Goal: Information Seeking & Learning: Learn about a topic

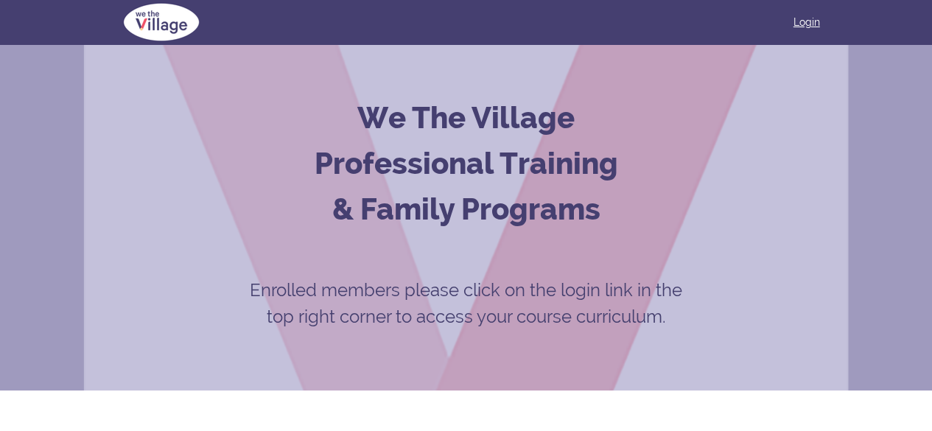
click at [809, 20] on link "Login" at bounding box center [806, 22] width 27 height 15
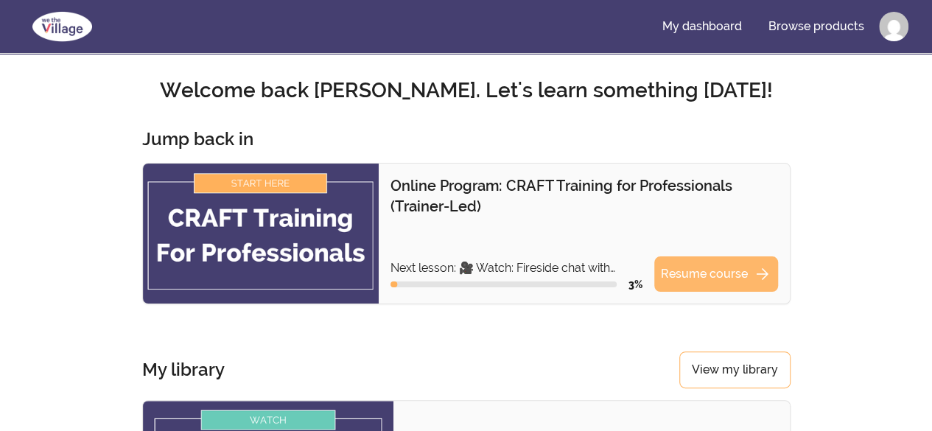
click at [725, 269] on link "Resume course arrow_forward" at bounding box center [716, 273] width 124 height 35
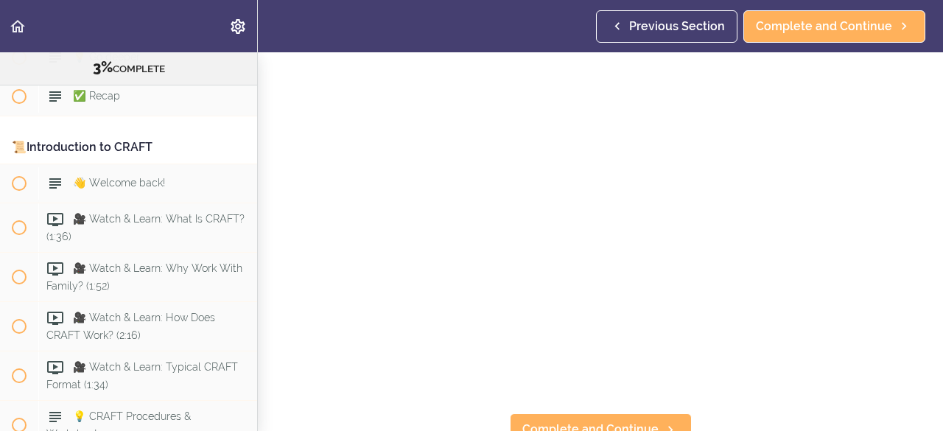
scroll to position [80, 0]
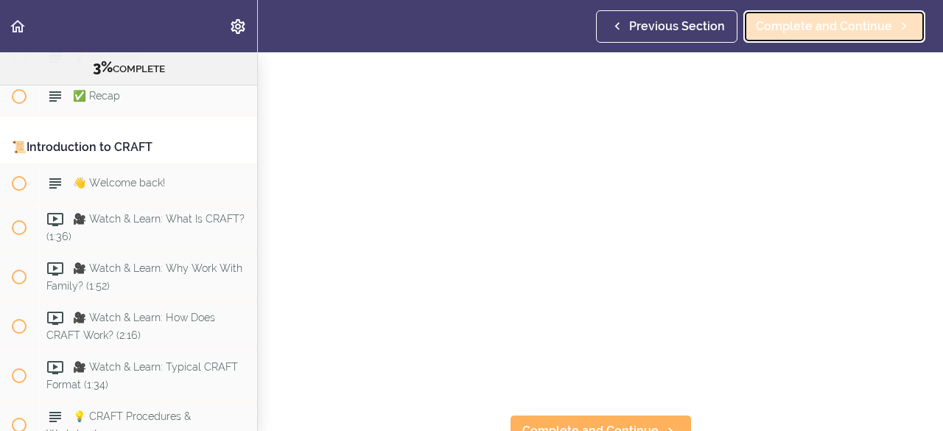
click at [851, 18] on span "Complete and Continue" at bounding box center [824, 27] width 136 height 18
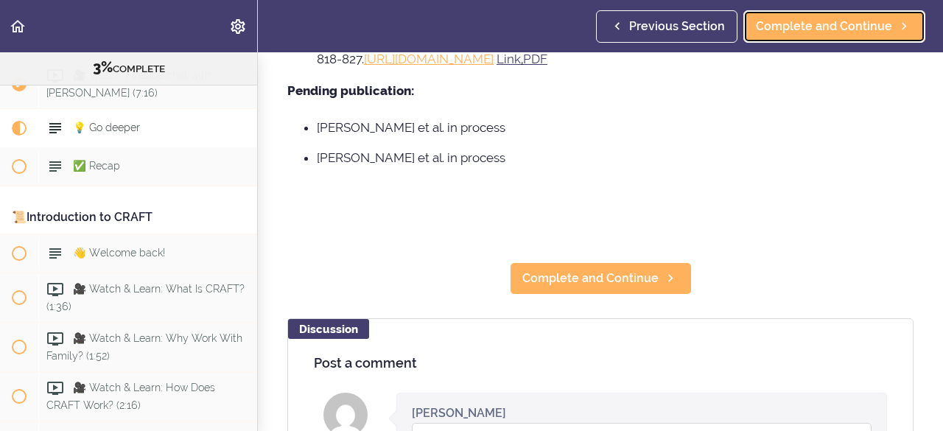
scroll to position [1510, 0]
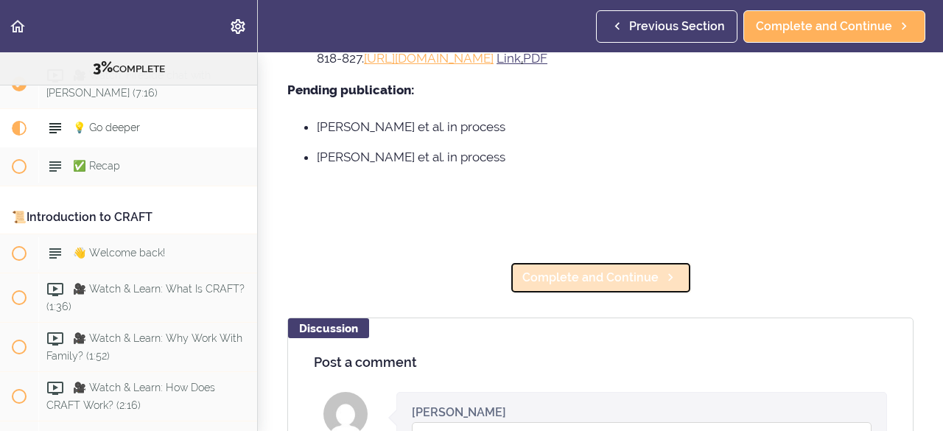
click at [546, 273] on span "Complete and Continue" at bounding box center [590, 278] width 136 height 18
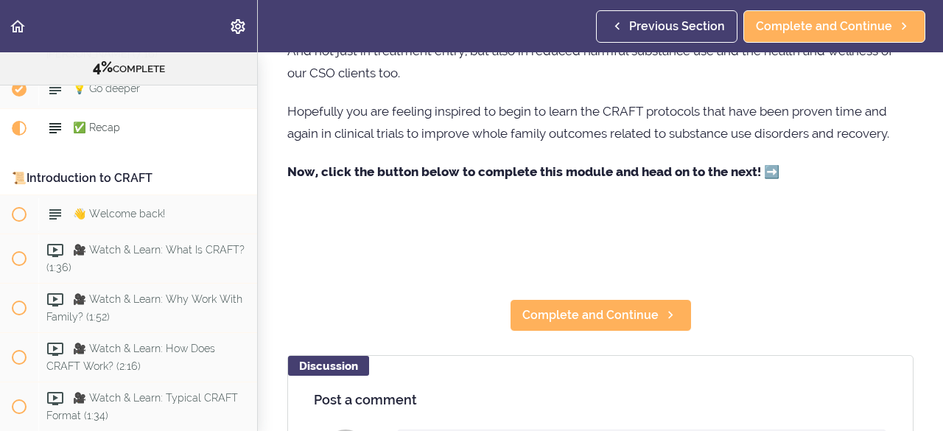
scroll to position [371, 0]
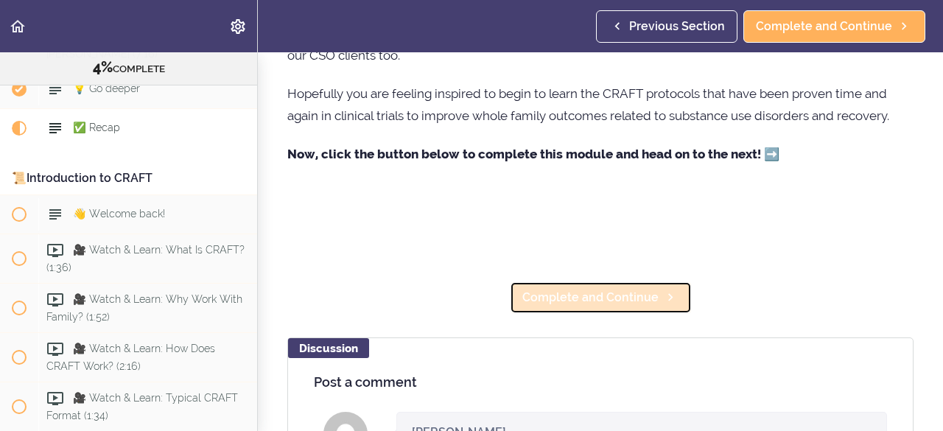
click at [596, 303] on span "Complete and Continue" at bounding box center [590, 298] width 136 height 18
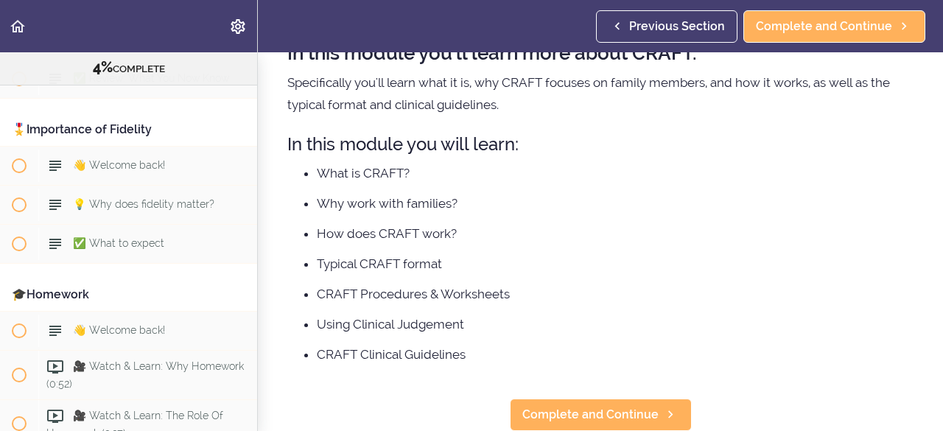
scroll to position [974, 0]
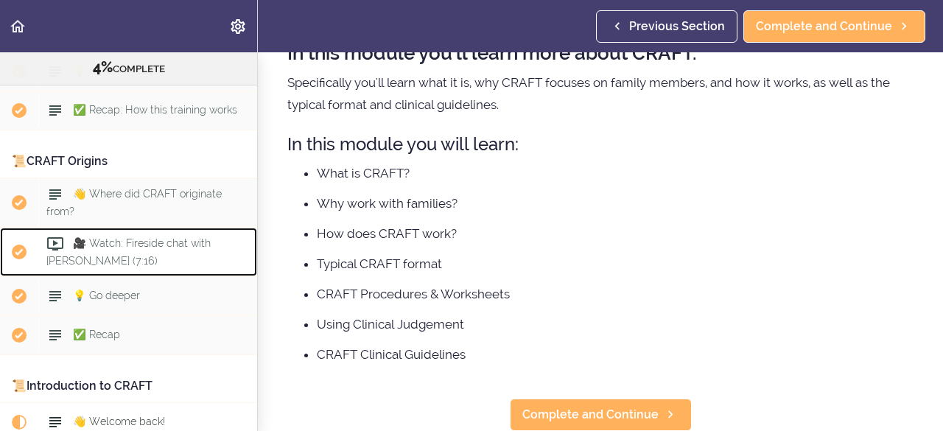
click at [205, 263] on div "🎥 Watch: Fireside chat with Dr. R.J. Meyers (7:16)" at bounding box center [147, 252] width 219 height 49
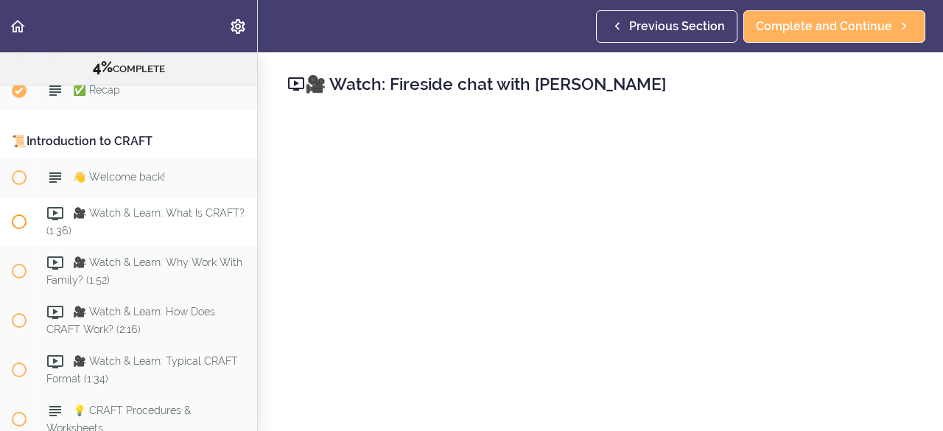
scroll to position [524, 0]
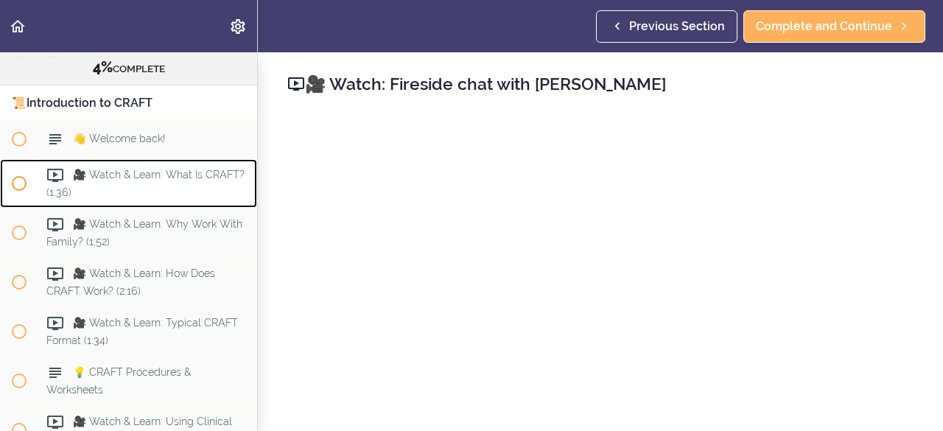
click at [155, 175] on span "🎥 Watch & Learn: What Is CRAFT? (1:36)" at bounding box center [145, 183] width 198 height 29
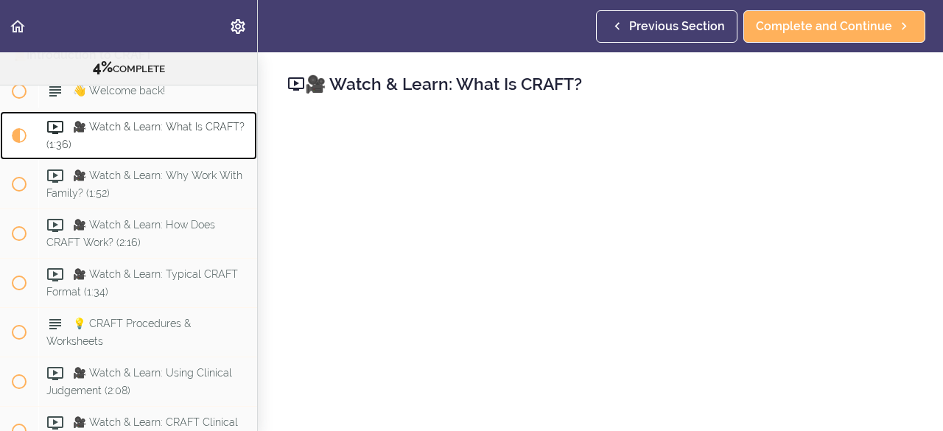
scroll to position [574, 0]
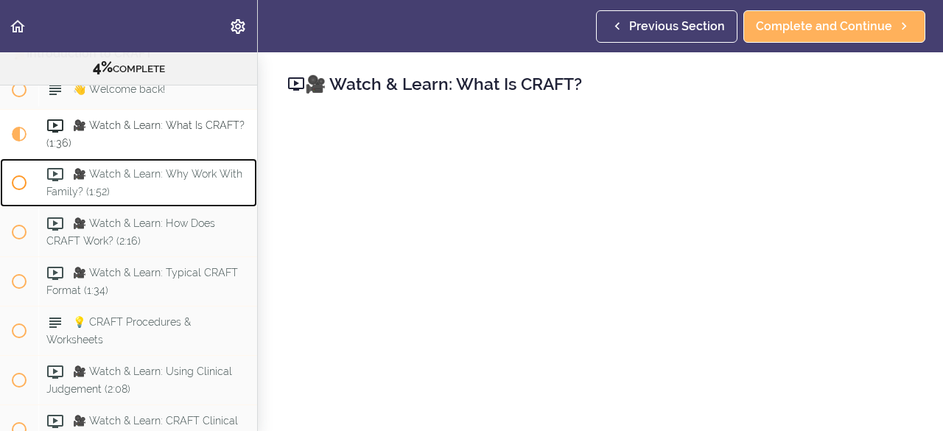
click at [106, 171] on span "🎥 Watch & Learn: Why Work With Family? (1:52)" at bounding box center [144, 182] width 196 height 29
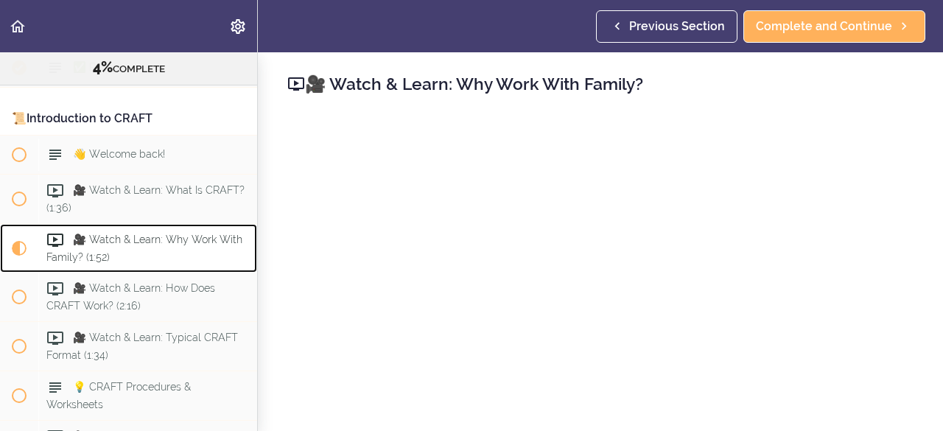
scroll to position [508, 0]
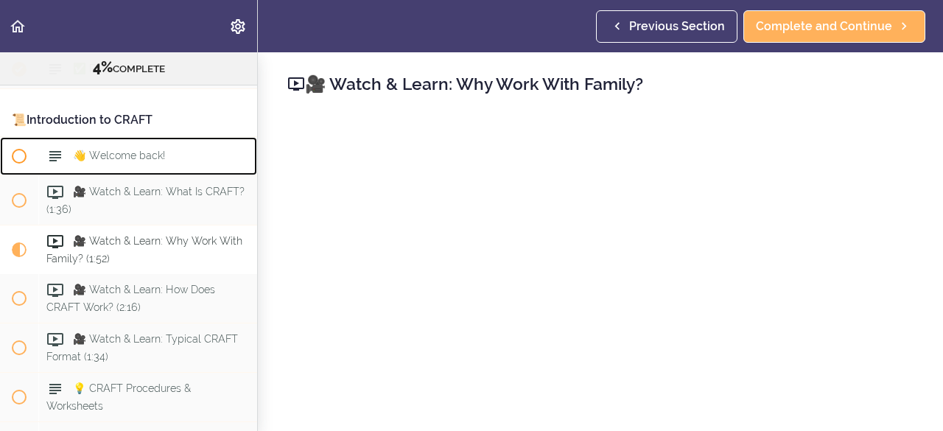
click at [99, 149] on span "👋 Welcome back!" at bounding box center [119, 155] width 92 height 12
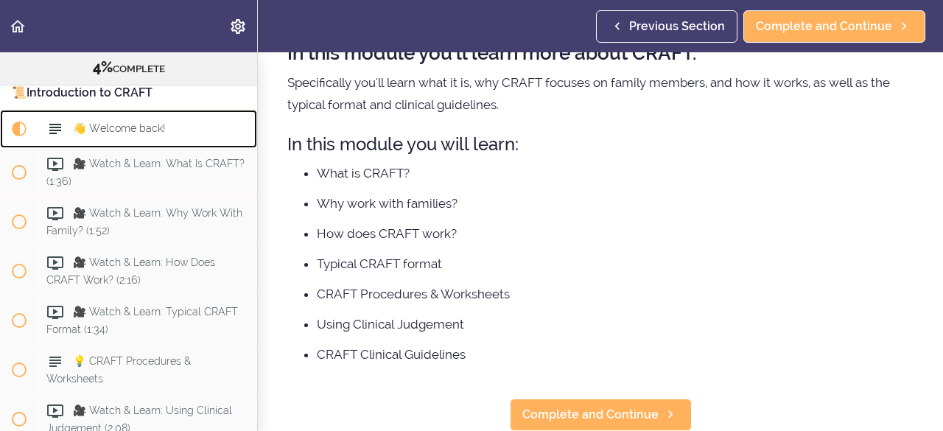
scroll to position [124, 0]
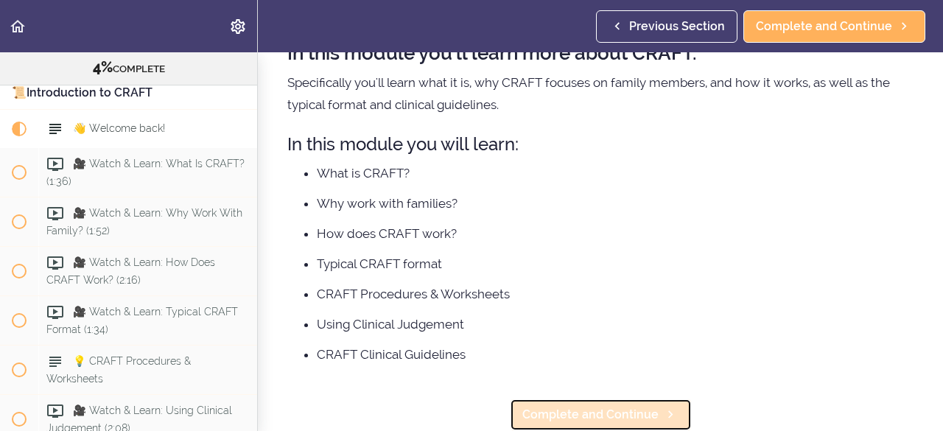
click at [591, 406] on span "Complete and Continue" at bounding box center [590, 415] width 136 height 18
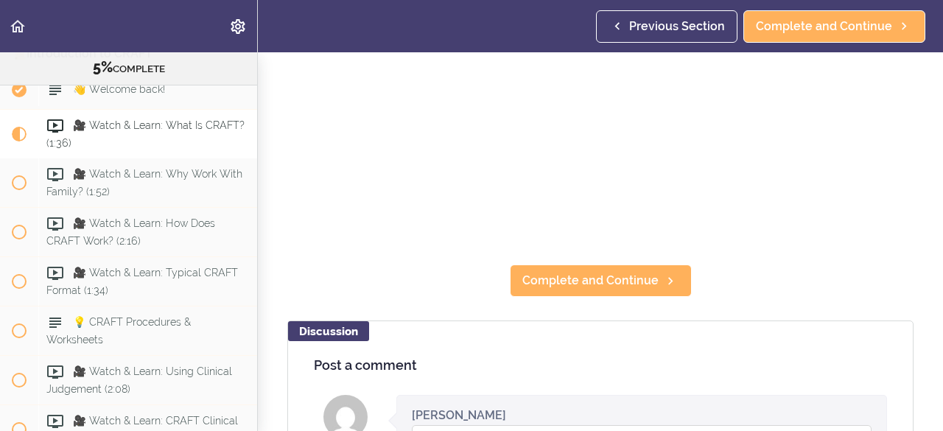
scroll to position [169, 0]
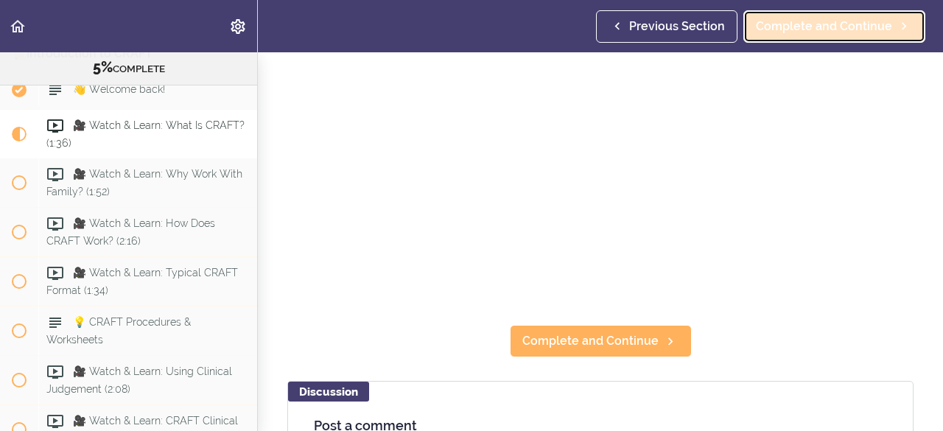
click at [835, 24] on span "Complete and Continue" at bounding box center [824, 27] width 136 height 18
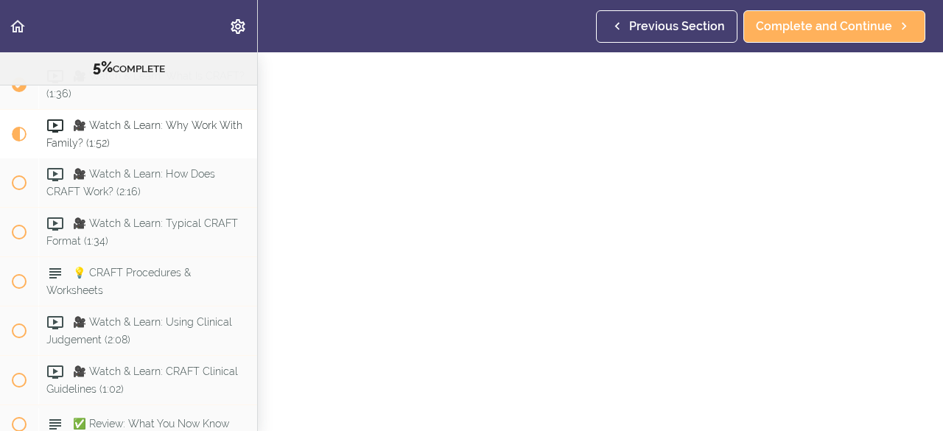
scroll to position [62, 0]
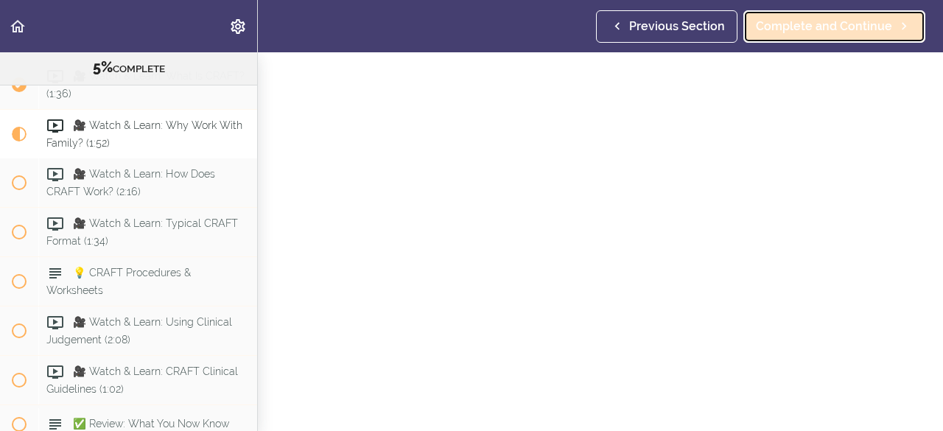
click at [829, 28] on span "Complete and Continue" at bounding box center [824, 27] width 136 height 18
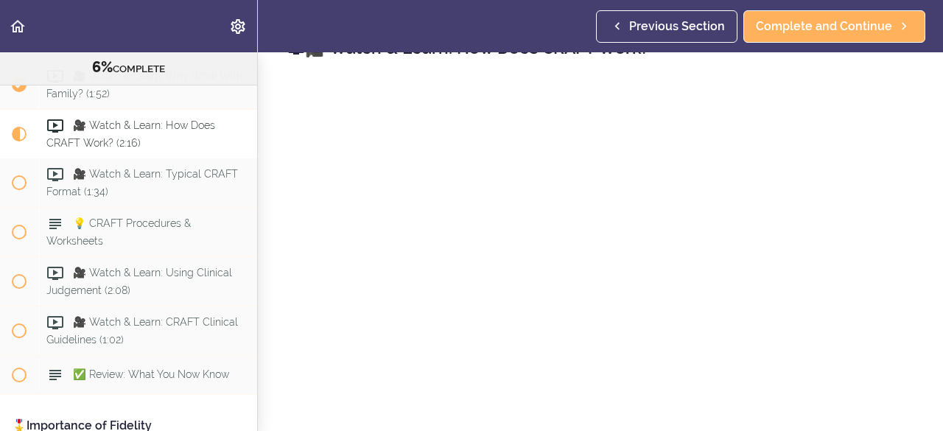
scroll to position [40, 0]
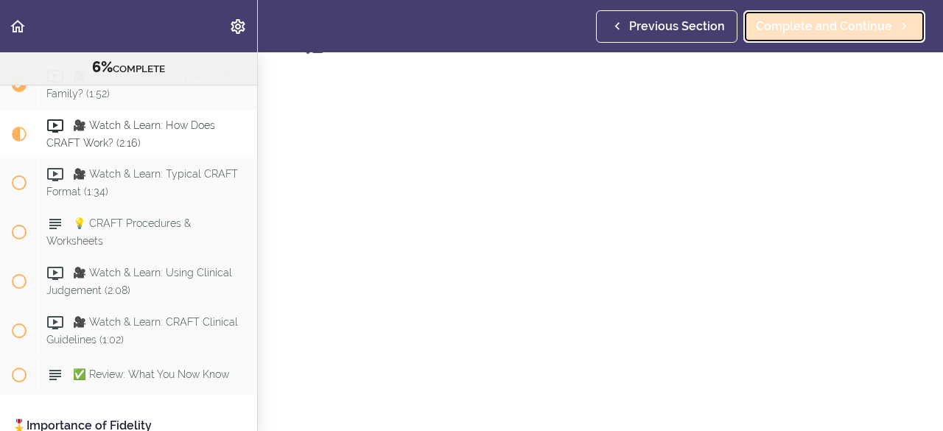
click at [826, 29] on span "Complete and Continue" at bounding box center [824, 27] width 136 height 18
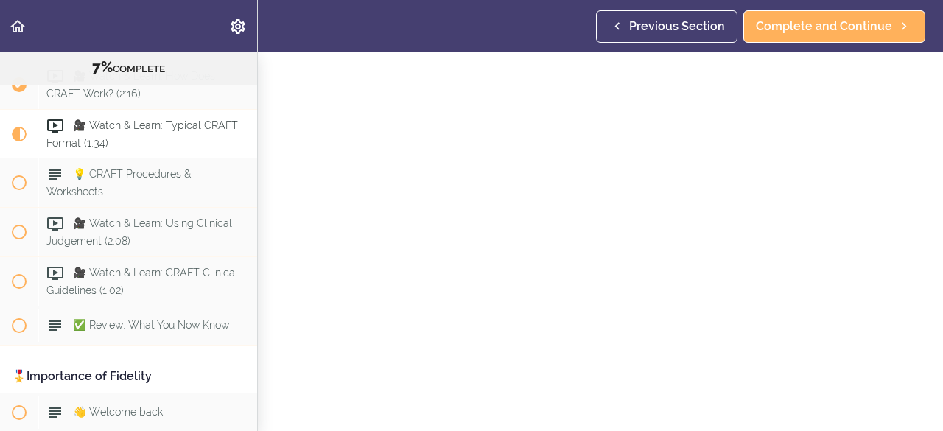
scroll to position [65, 0]
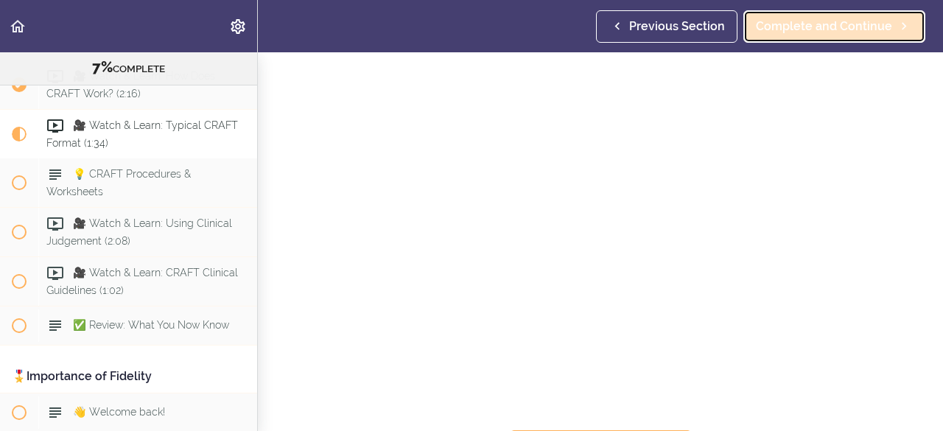
click at [845, 29] on span "Complete and Continue" at bounding box center [824, 27] width 136 height 18
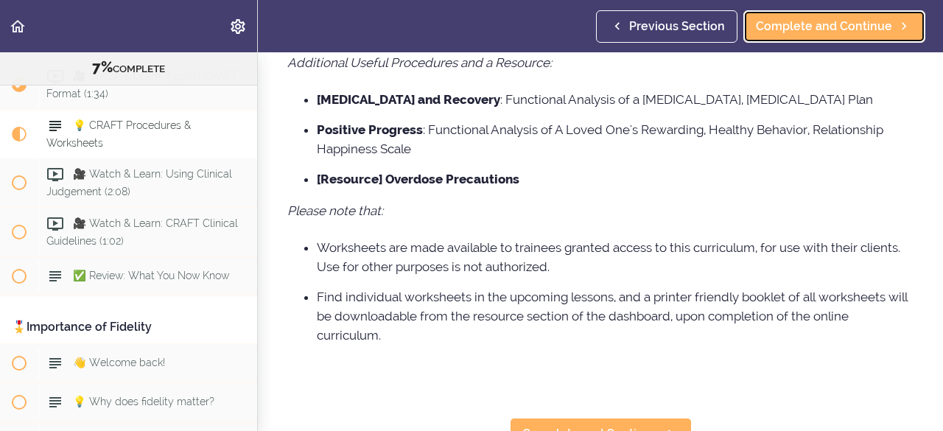
scroll to position [727, 0]
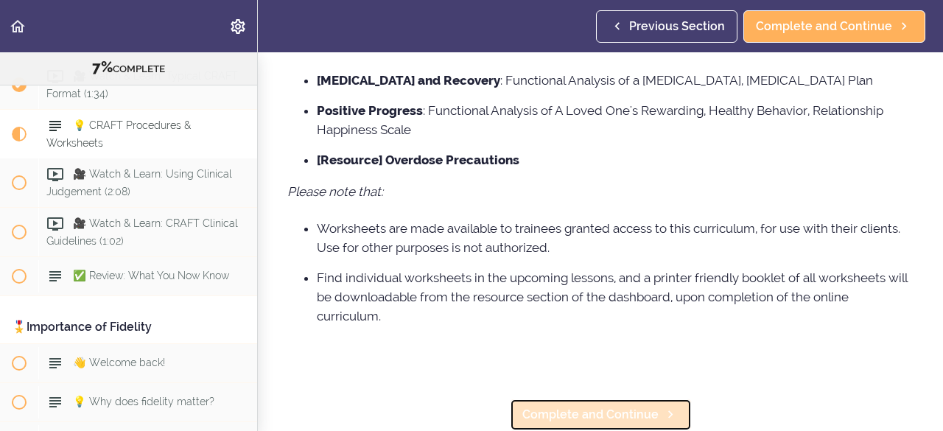
click at [568, 406] on span "Complete and Continue" at bounding box center [590, 415] width 136 height 18
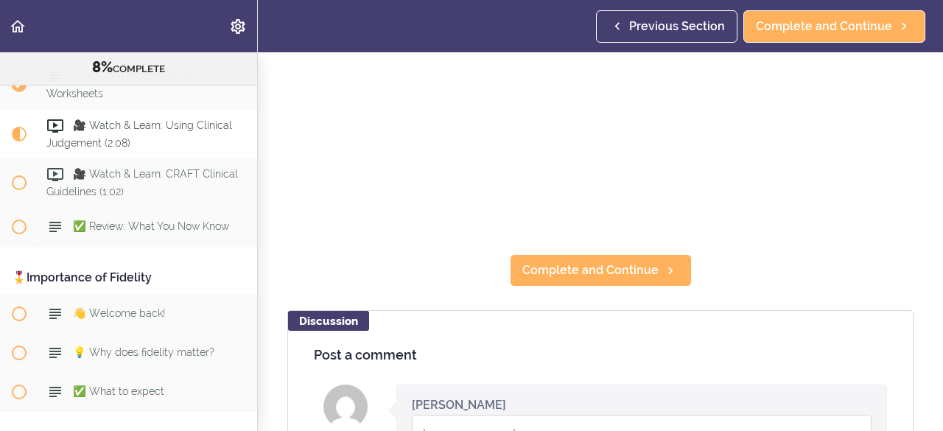
scroll to position [255, 0]
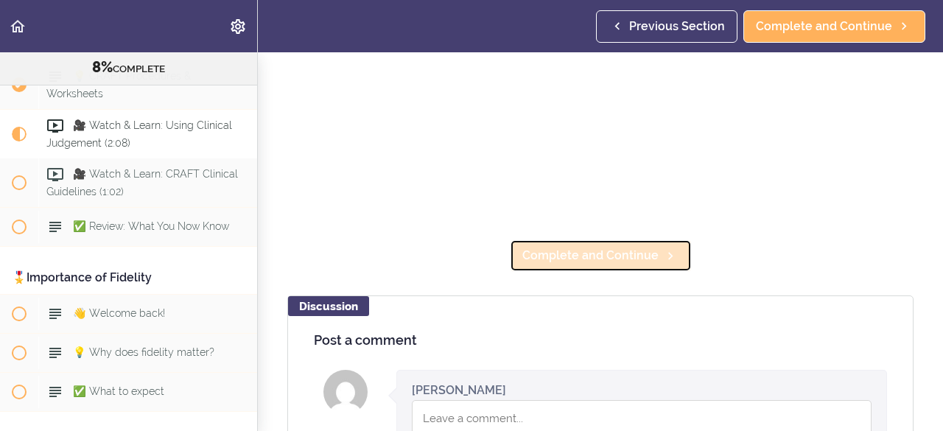
click at [634, 239] on link "Complete and Continue" at bounding box center [601, 255] width 182 height 32
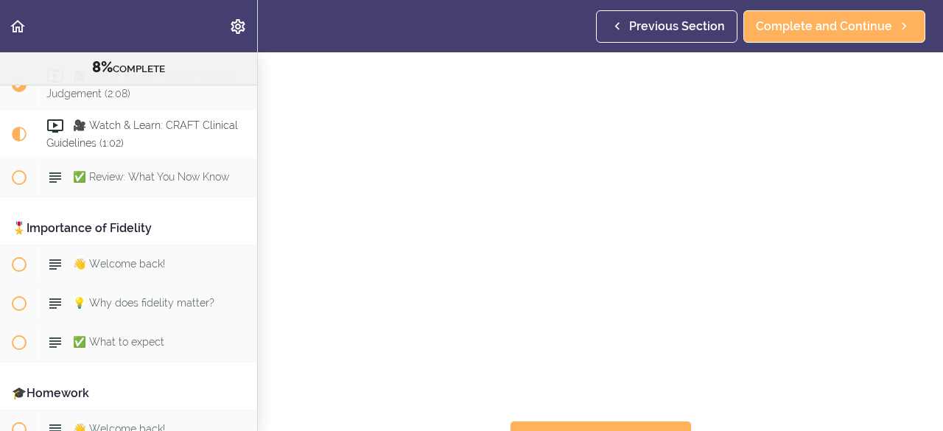
scroll to position [134, 0]
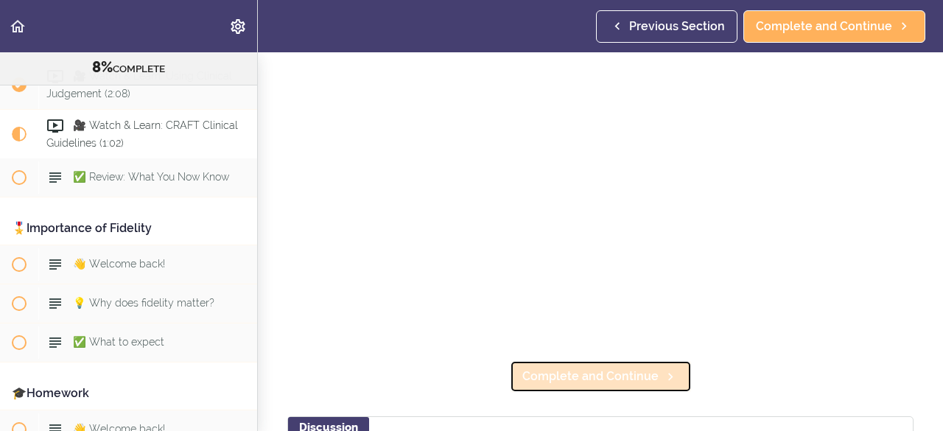
click at [596, 378] on span "Complete and Continue" at bounding box center [590, 376] width 136 height 18
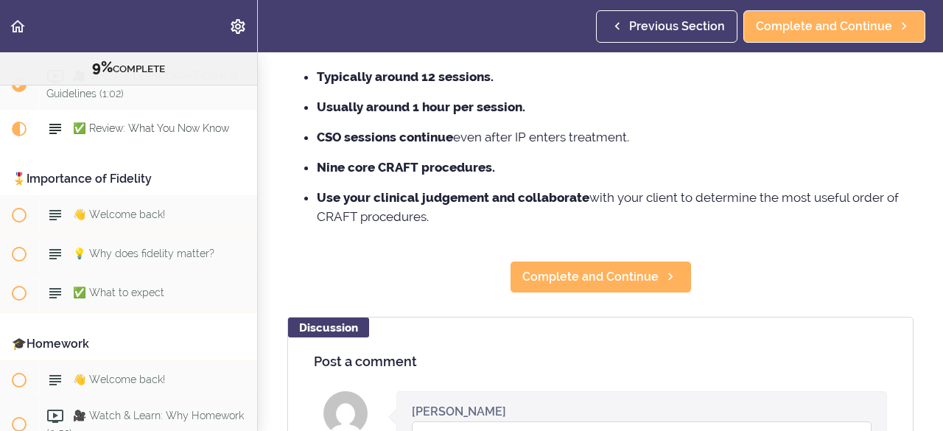
scroll to position [172, 0]
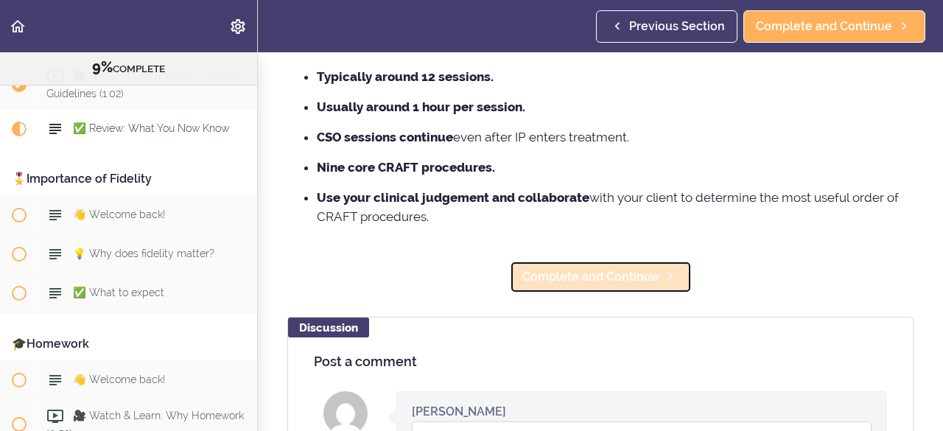
click at [535, 263] on link "Complete and Continue" at bounding box center [601, 277] width 182 height 32
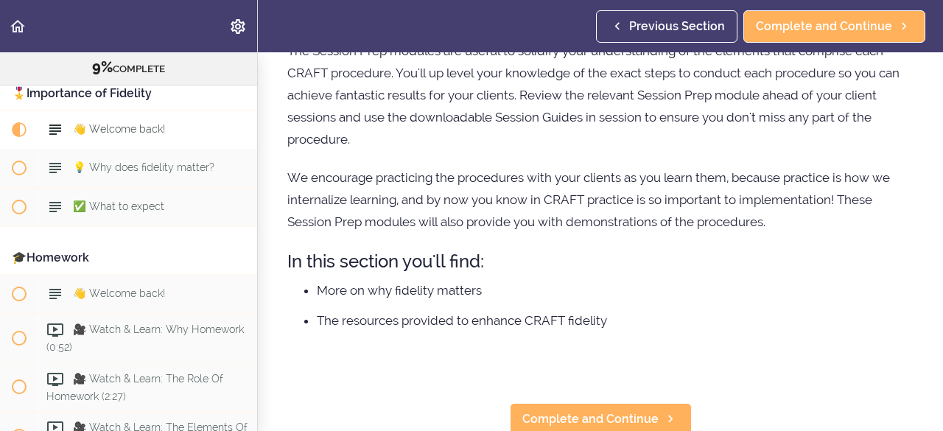
scroll to position [258, 0]
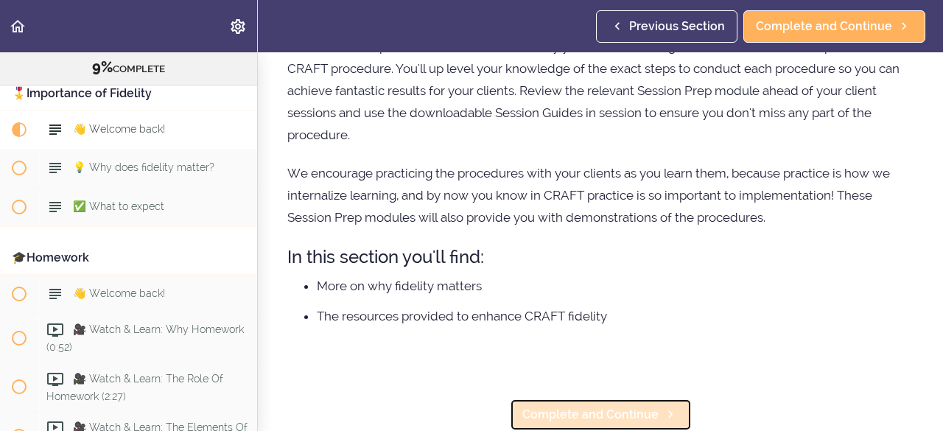
click at [572, 406] on span "Complete and Continue" at bounding box center [590, 415] width 136 height 18
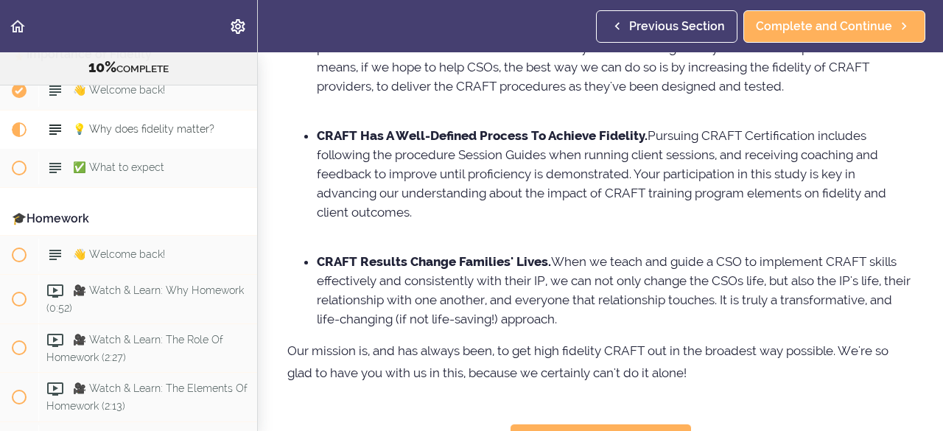
scroll to position [377, 0]
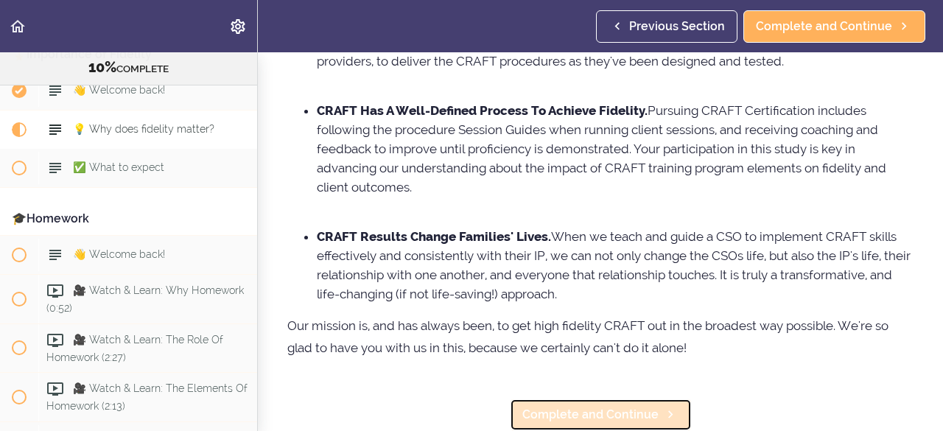
click at [593, 406] on span "Complete and Continue" at bounding box center [590, 415] width 136 height 18
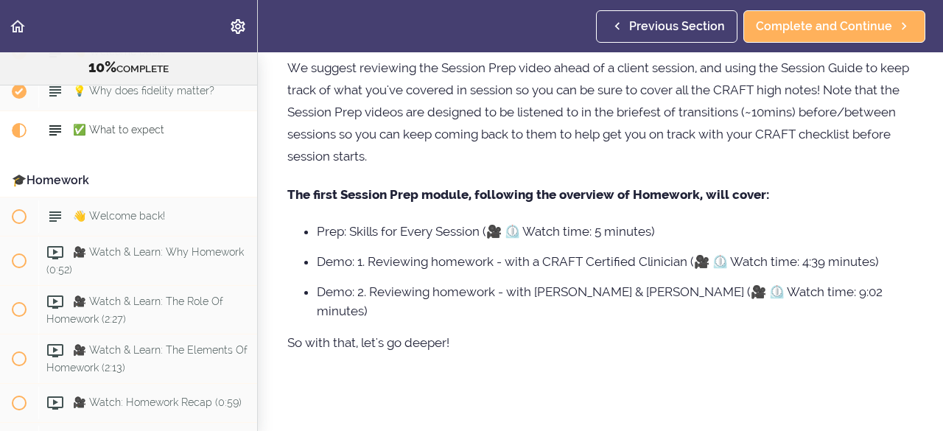
scroll to position [436, 0]
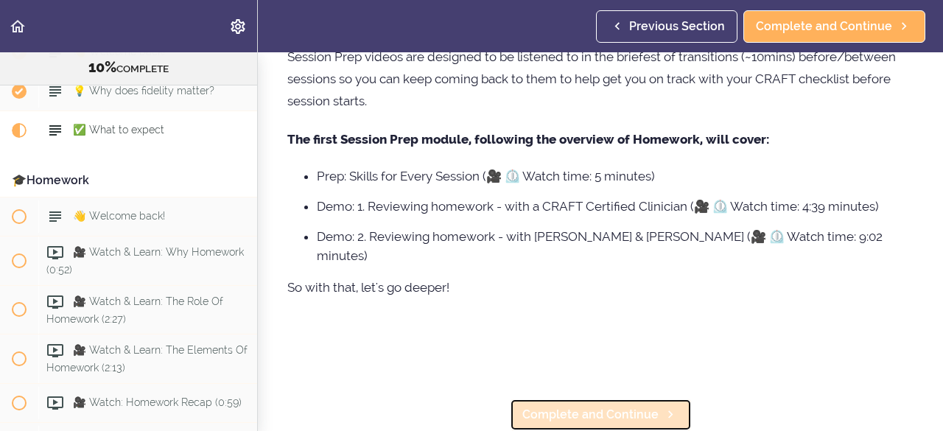
click at [605, 406] on span "Complete and Continue" at bounding box center [590, 415] width 136 height 18
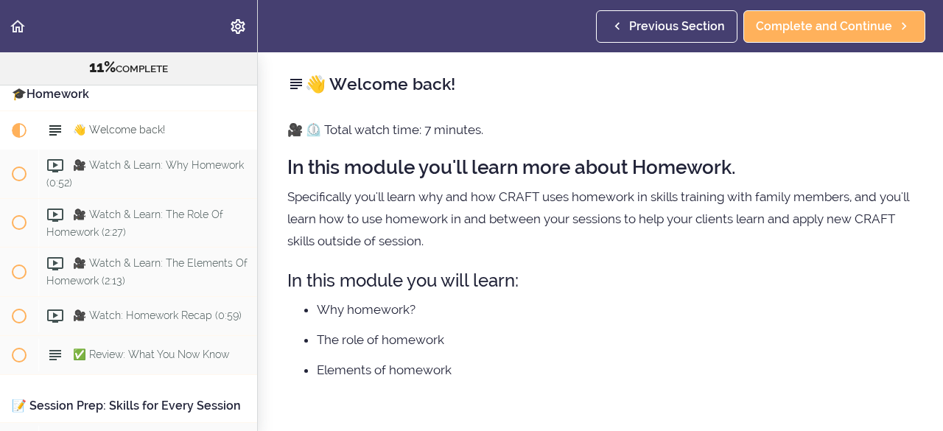
scroll to position [63, 0]
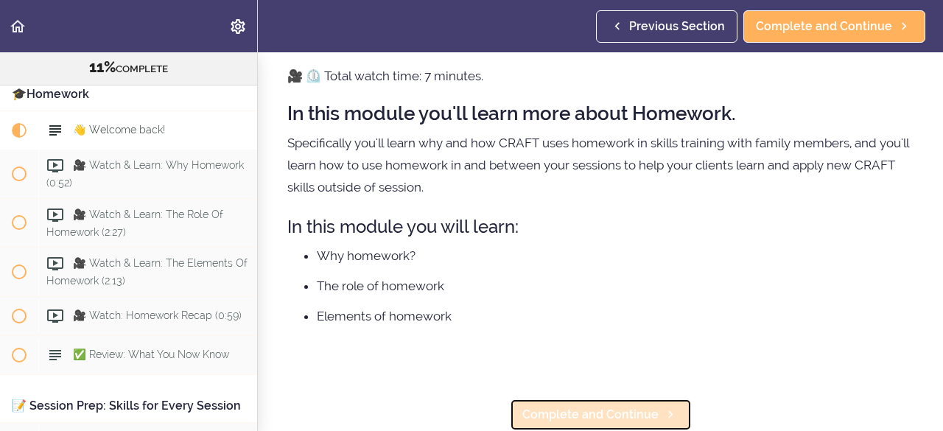
click at [616, 406] on span "Complete and Continue" at bounding box center [590, 415] width 136 height 18
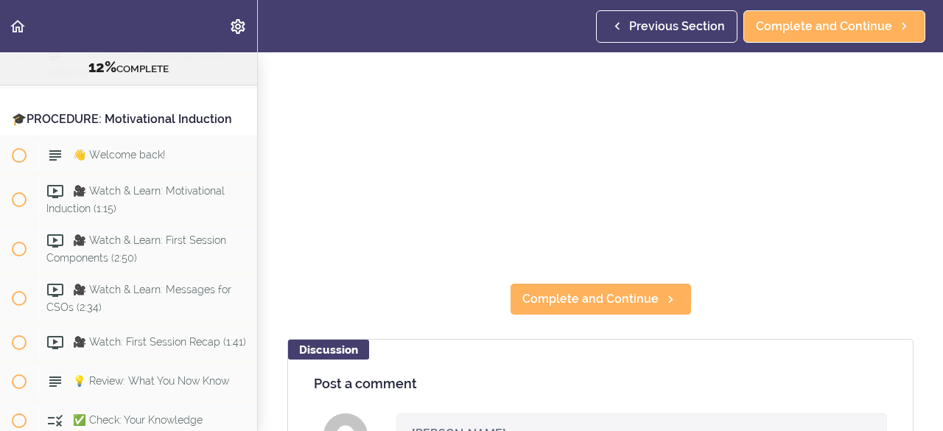
scroll to position [212, 0]
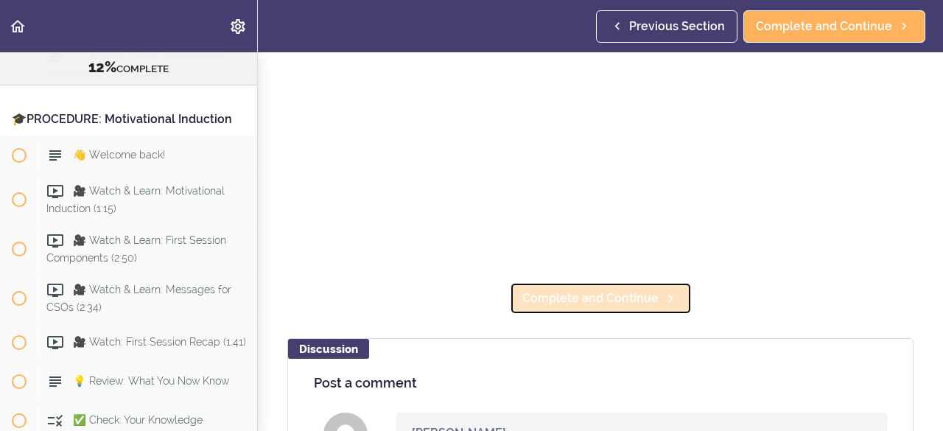
click at [574, 290] on span "Complete and Continue" at bounding box center [590, 298] width 136 height 18
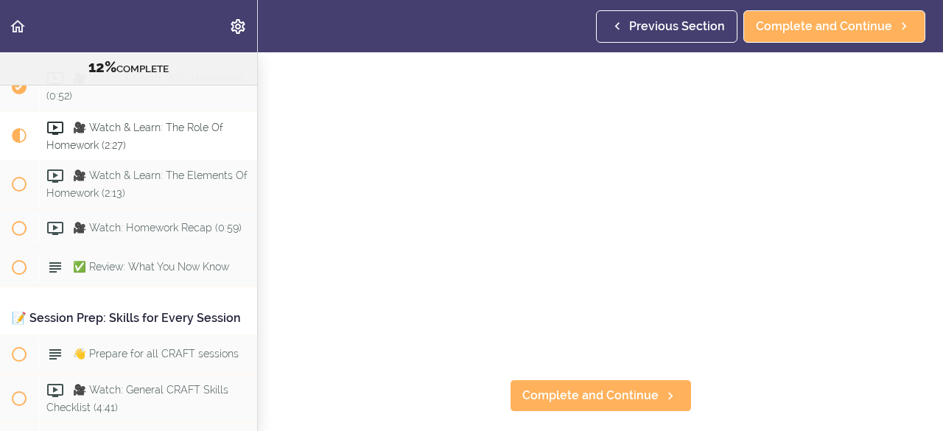
scroll to position [116, 0]
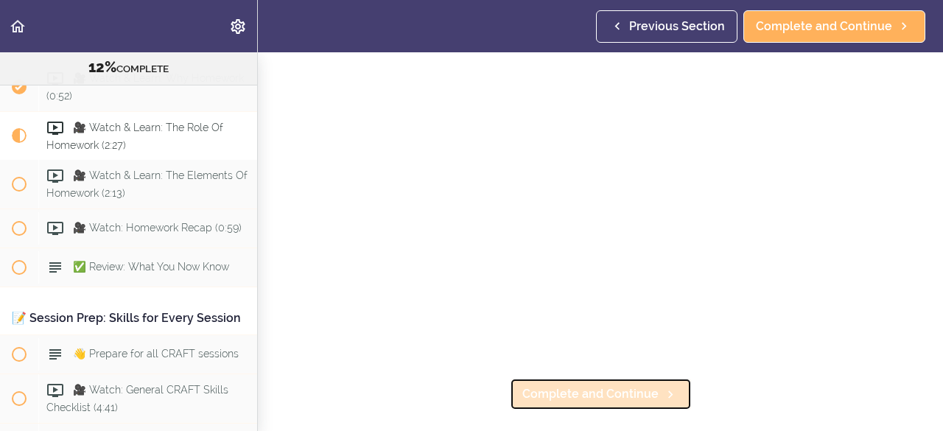
click at [595, 385] on span "Complete and Continue" at bounding box center [590, 394] width 136 height 18
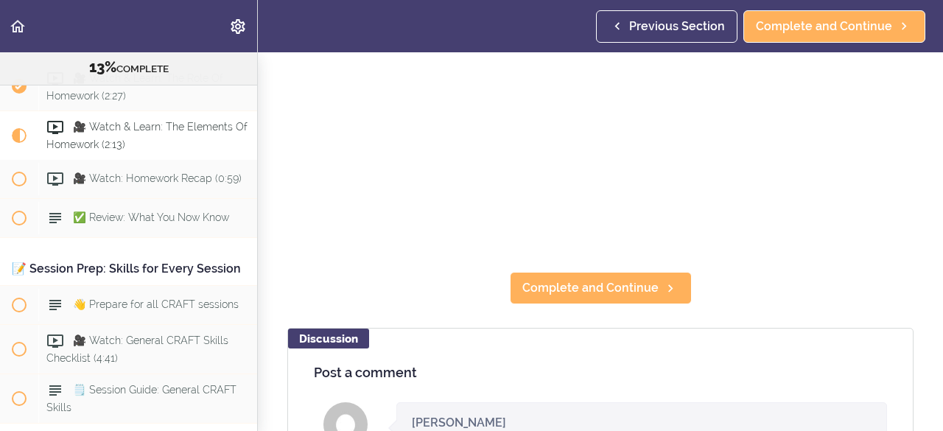
scroll to position [223, 0]
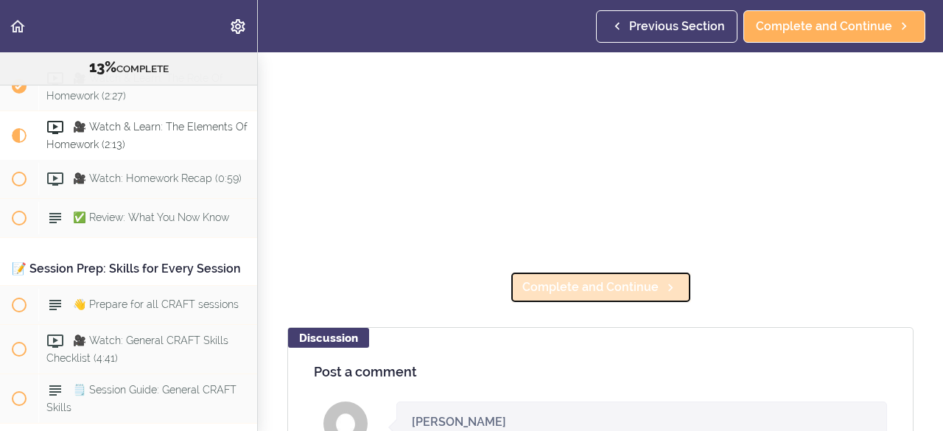
click at [569, 278] on span "Complete and Continue" at bounding box center [590, 287] width 136 height 18
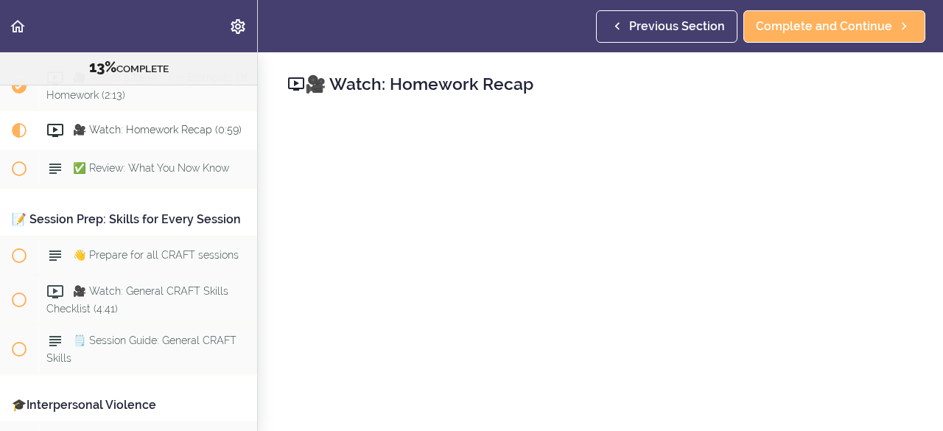
scroll to position [49, 0]
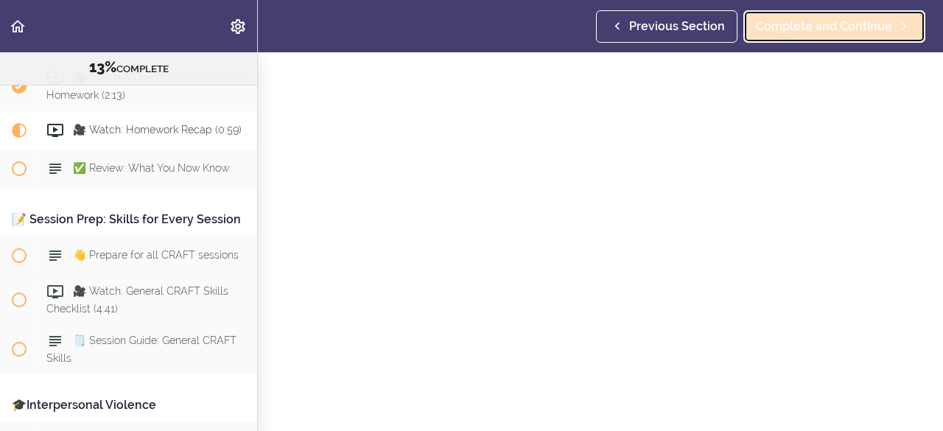
click at [845, 35] on span "Complete and Continue" at bounding box center [824, 27] width 136 height 18
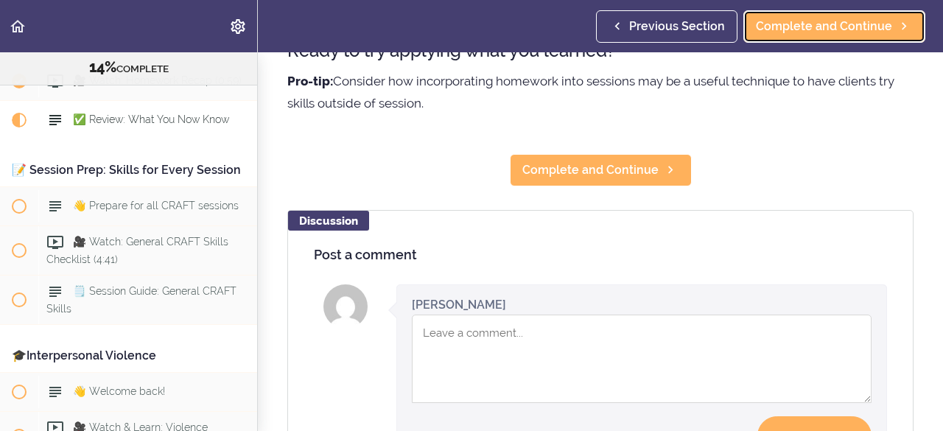
scroll to position [257, 0]
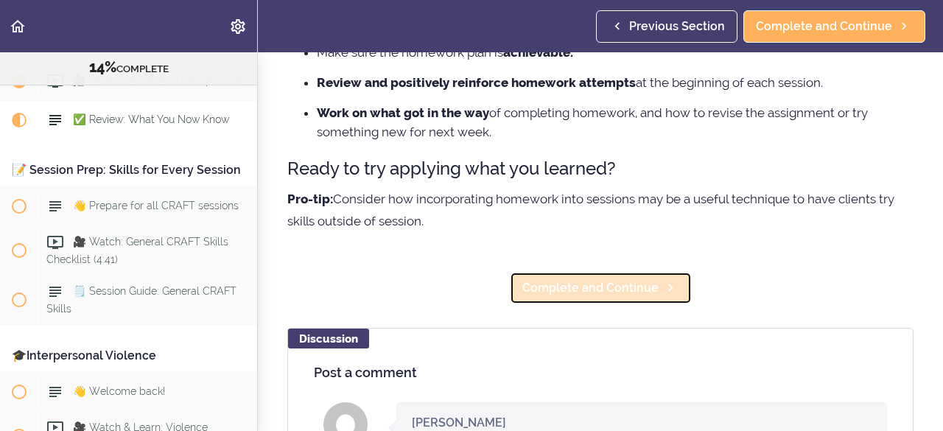
click at [591, 282] on span "Complete and Continue" at bounding box center [590, 288] width 136 height 18
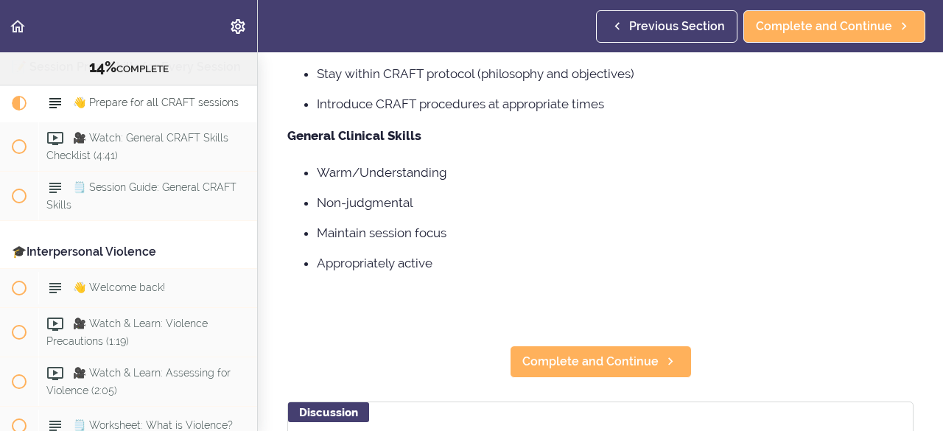
scroll to position [355, 0]
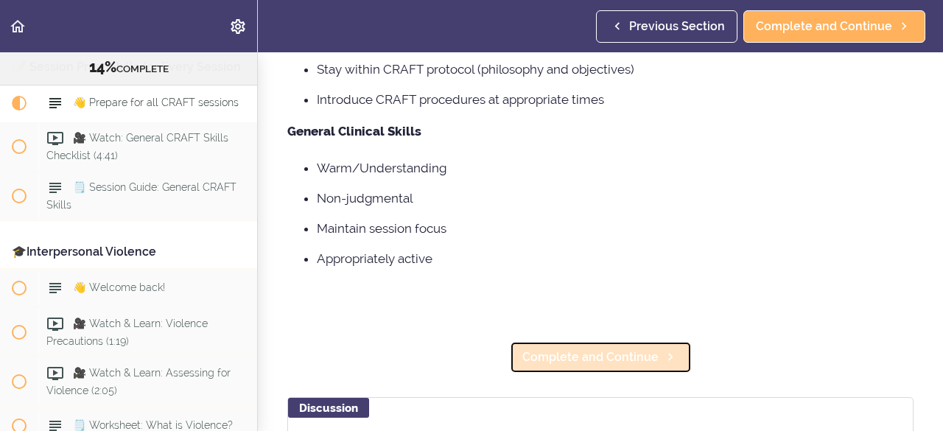
click at [587, 356] on span "Complete and Continue" at bounding box center [590, 357] width 136 height 18
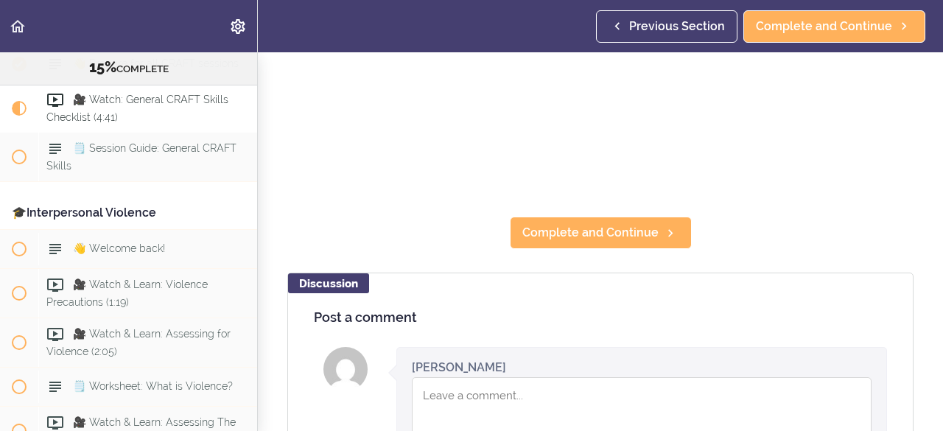
scroll to position [280, 0]
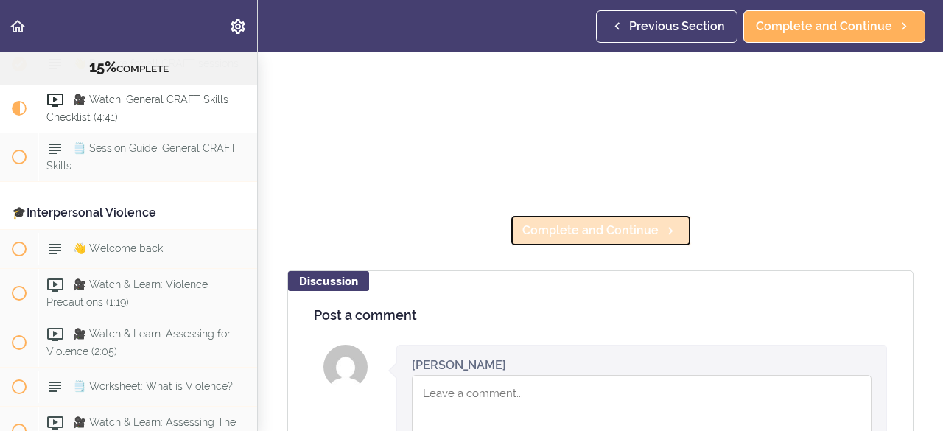
click at [567, 222] on span "Complete and Continue" at bounding box center [590, 231] width 136 height 18
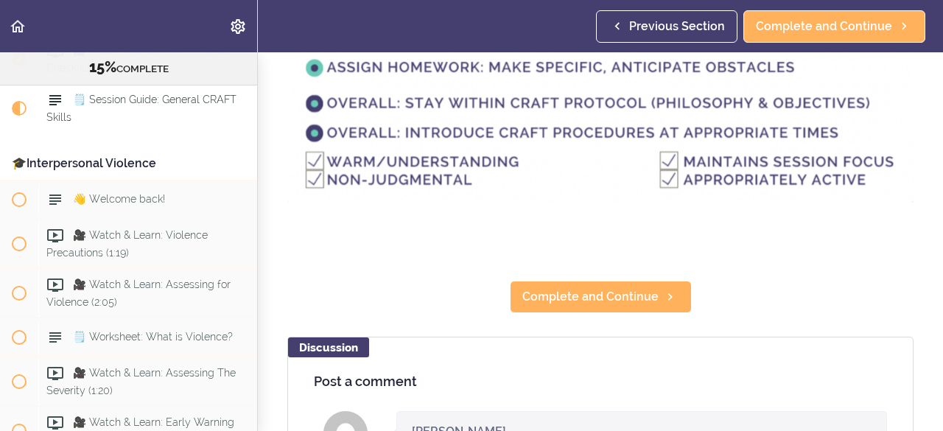
scroll to position [175, 0]
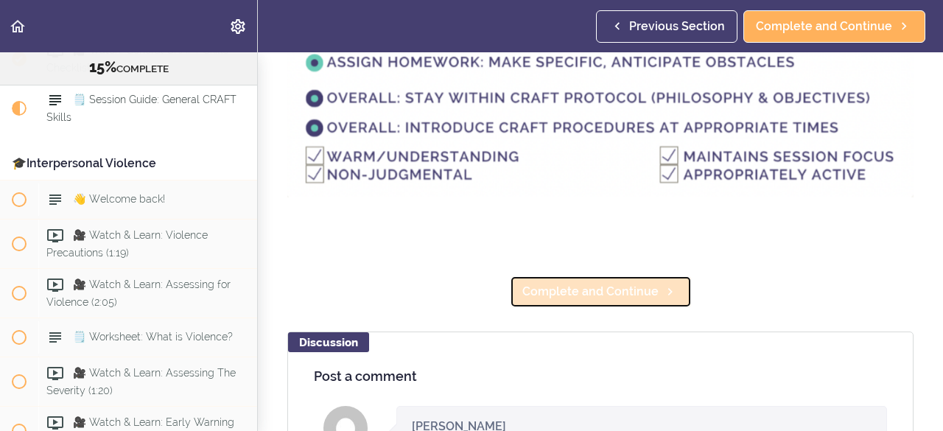
click at [577, 286] on span "Complete and Continue" at bounding box center [590, 292] width 136 height 18
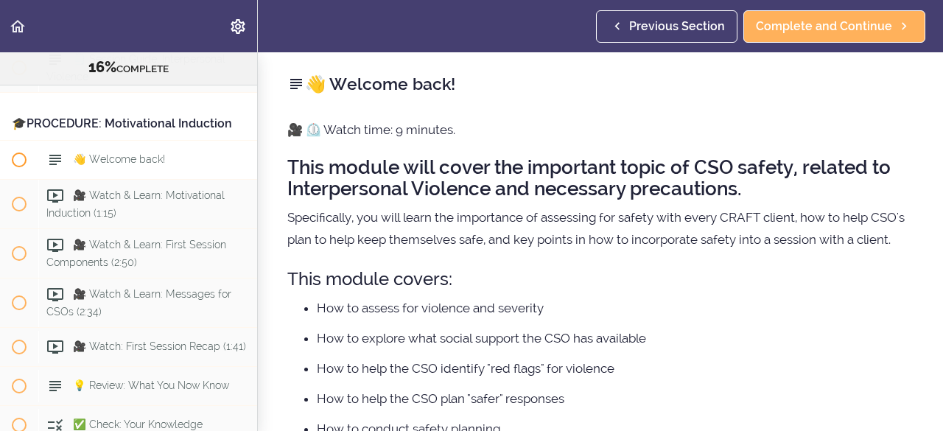
scroll to position [2395, 0]
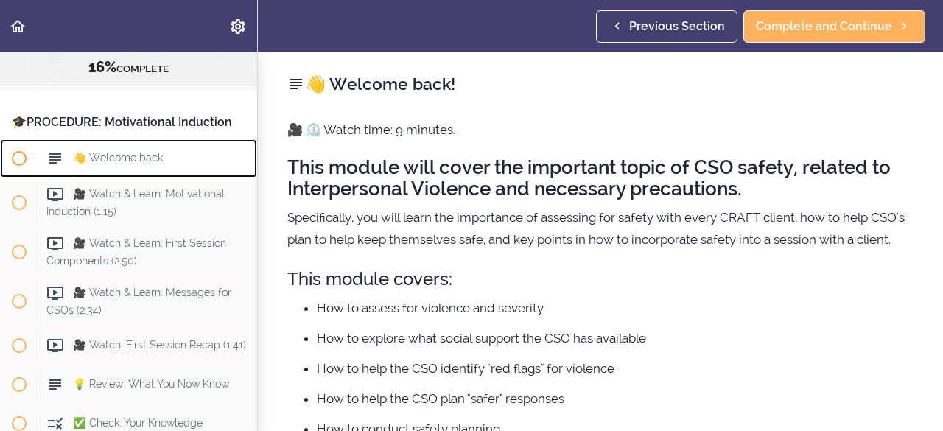
click at [111, 163] on span "👋 Welcome back!" at bounding box center [119, 158] width 92 height 12
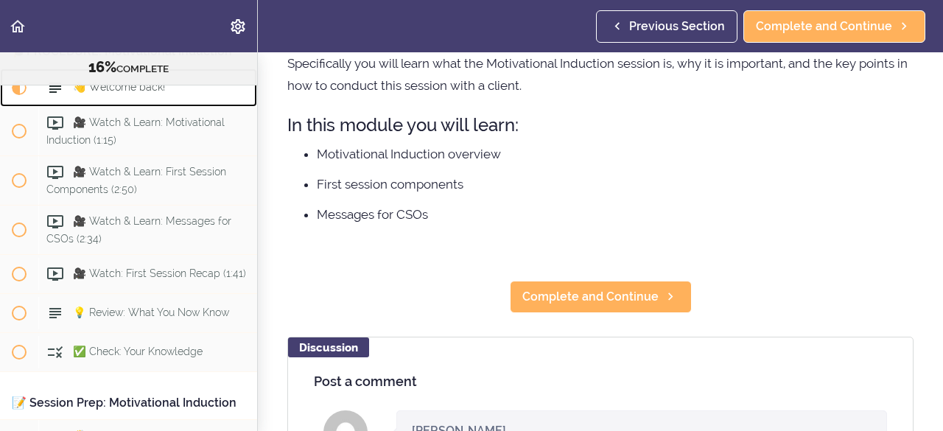
scroll to position [144, 0]
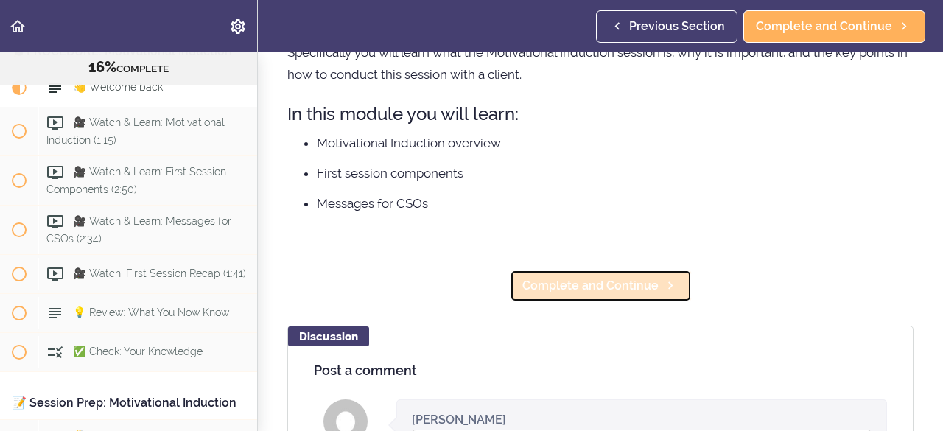
click at [589, 295] on span "Complete and Continue" at bounding box center [590, 286] width 136 height 18
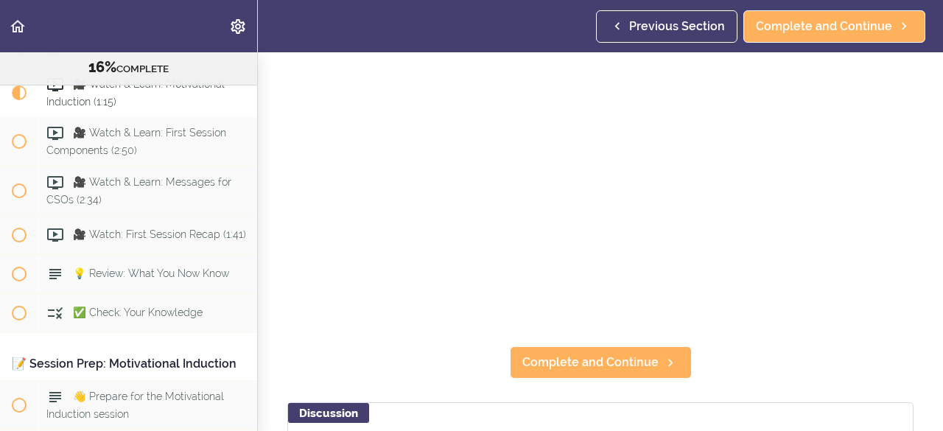
scroll to position [188, 0]
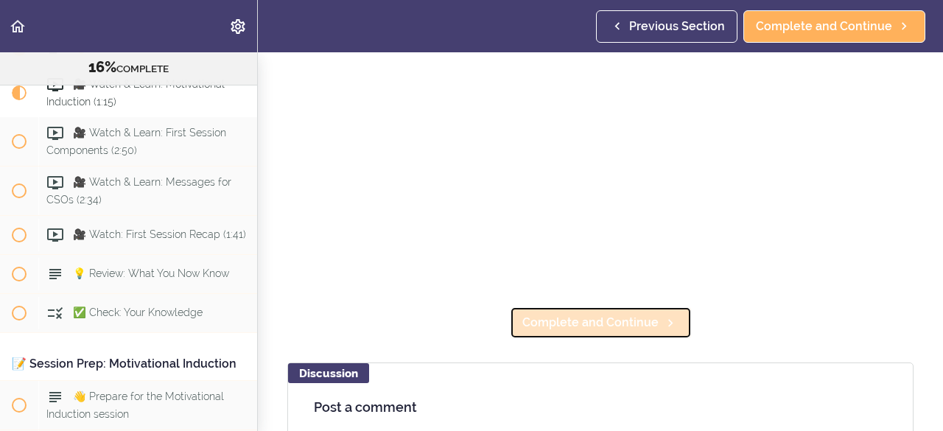
click at [603, 320] on span "Complete and Continue" at bounding box center [590, 323] width 136 height 18
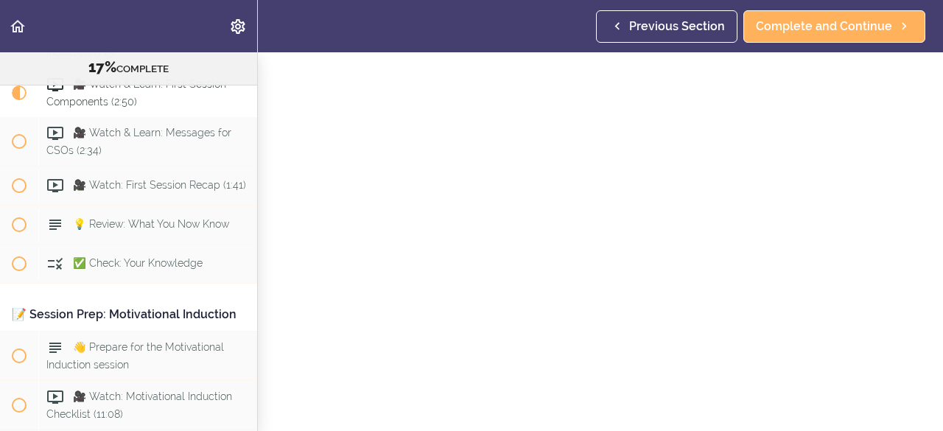
scroll to position [84, 0]
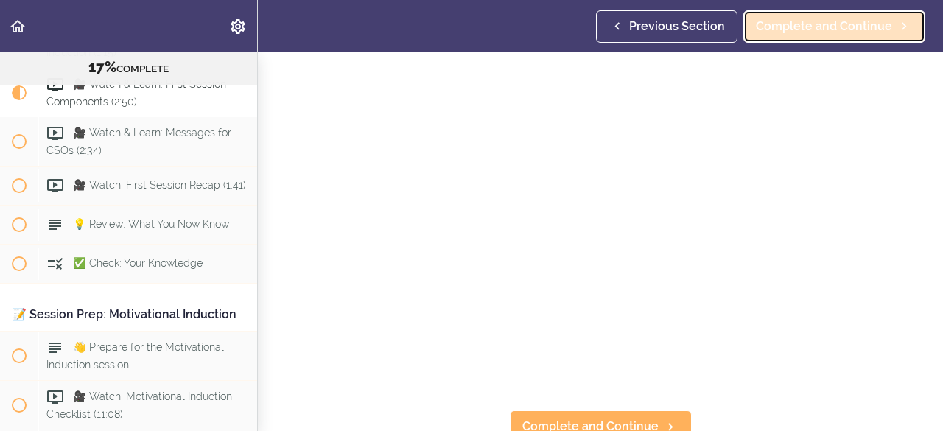
click at [820, 27] on span "Complete and Continue" at bounding box center [824, 27] width 136 height 18
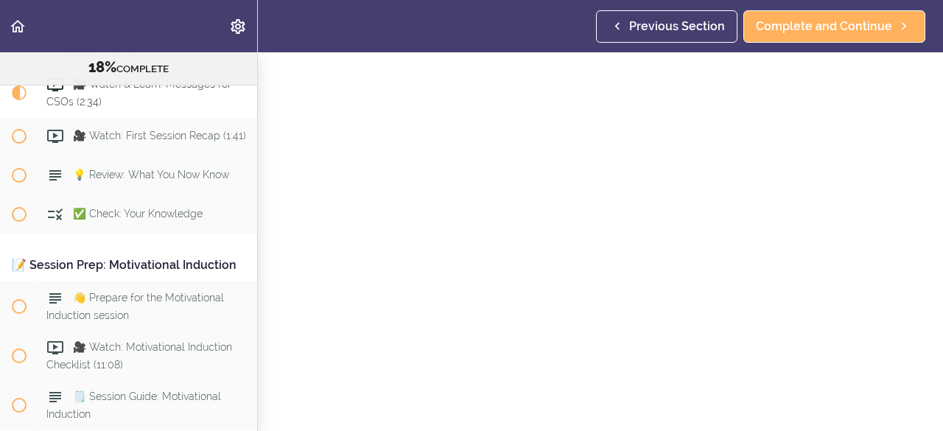
scroll to position [63, 0]
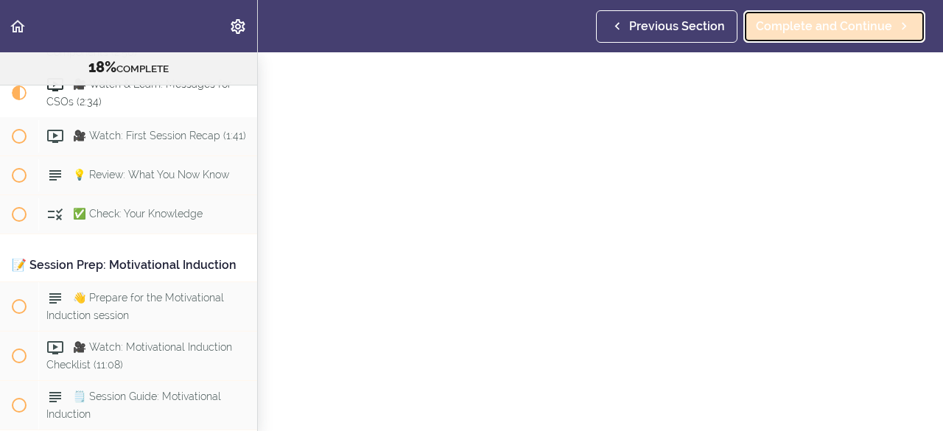
click at [809, 27] on span "Complete and Continue" at bounding box center [824, 27] width 136 height 18
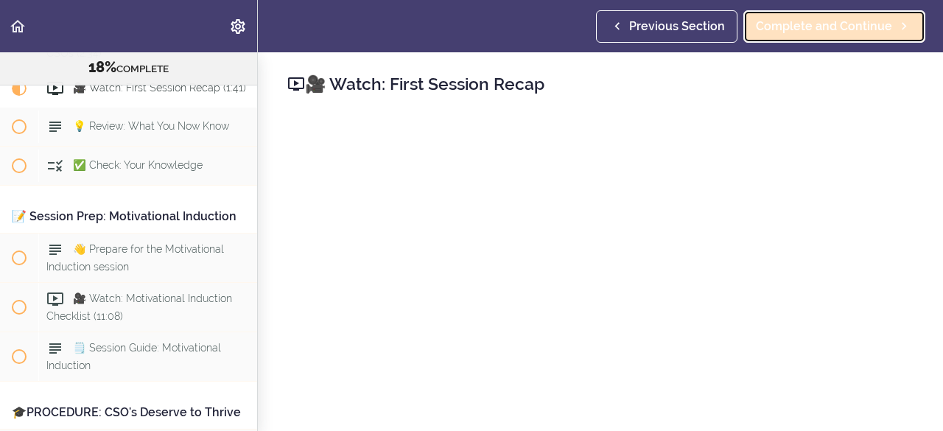
scroll to position [2653, 0]
click at [826, 30] on span "Complete and Continue" at bounding box center [824, 27] width 136 height 18
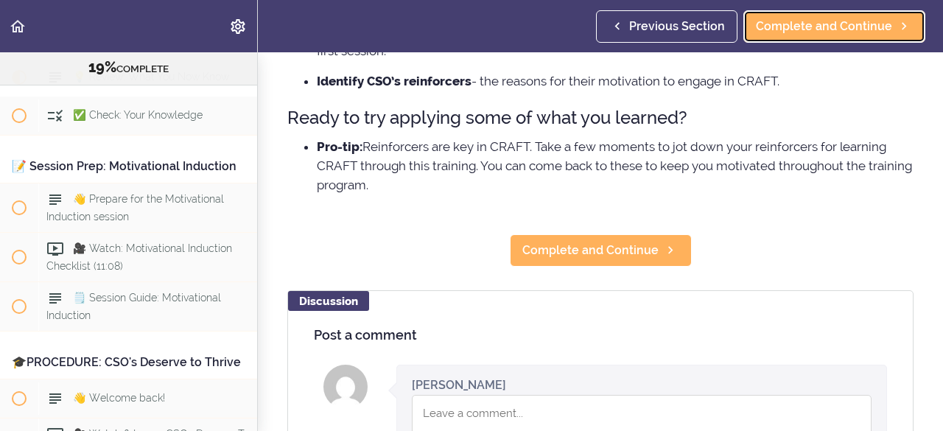
scroll to position [465, 0]
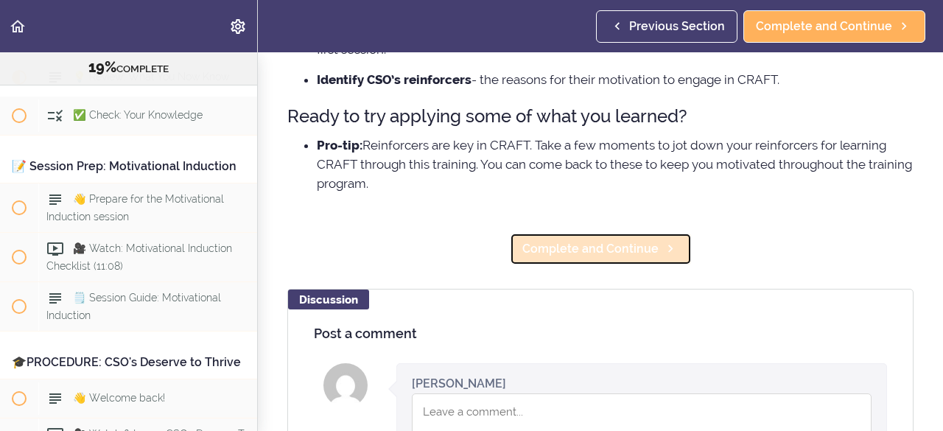
click at [608, 258] on span "Complete and Continue" at bounding box center [590, 249] width 136 height 18
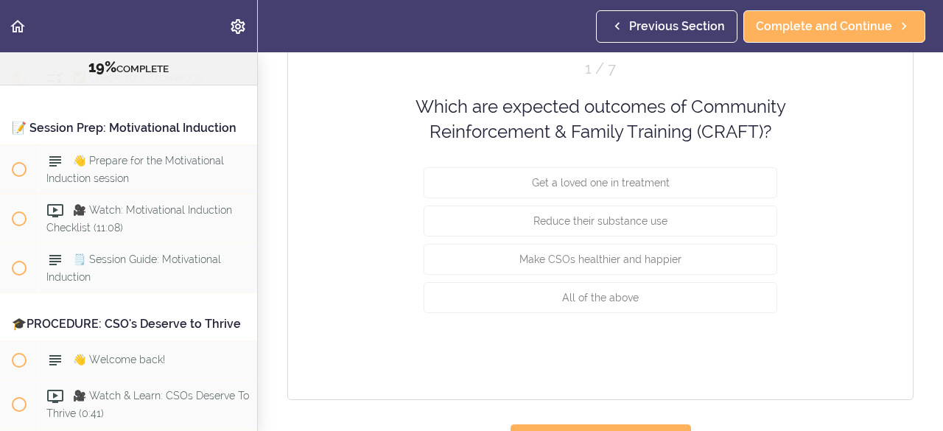
scroll to position [209, 0]
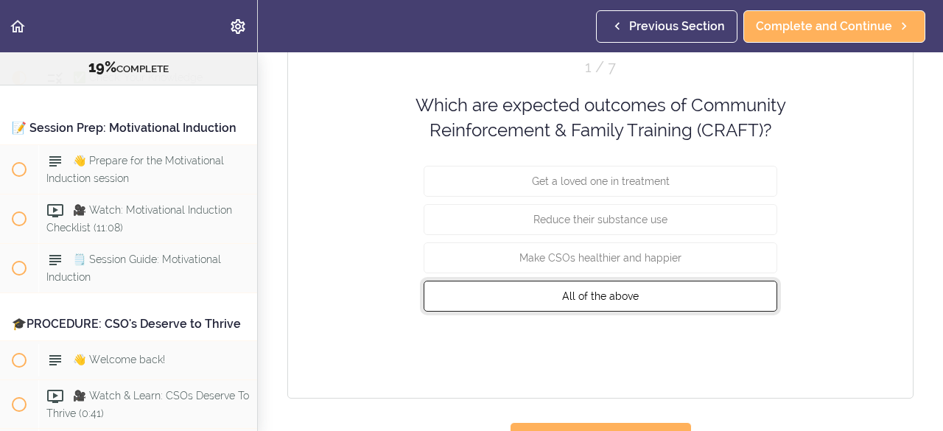
click at [584, 295] on span "All of the above" at bounding box center [600, 295] width 77 height 12
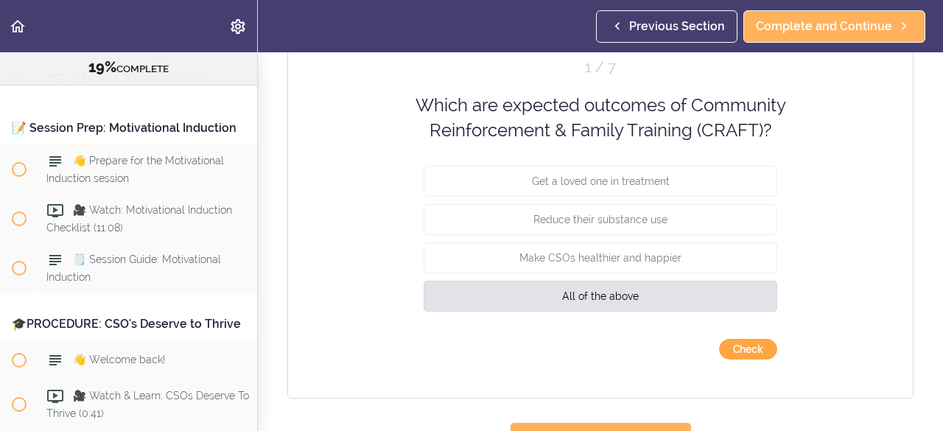
click at [756, 347] on button "Check" at bounding box center [748, 349] width 58 height 21
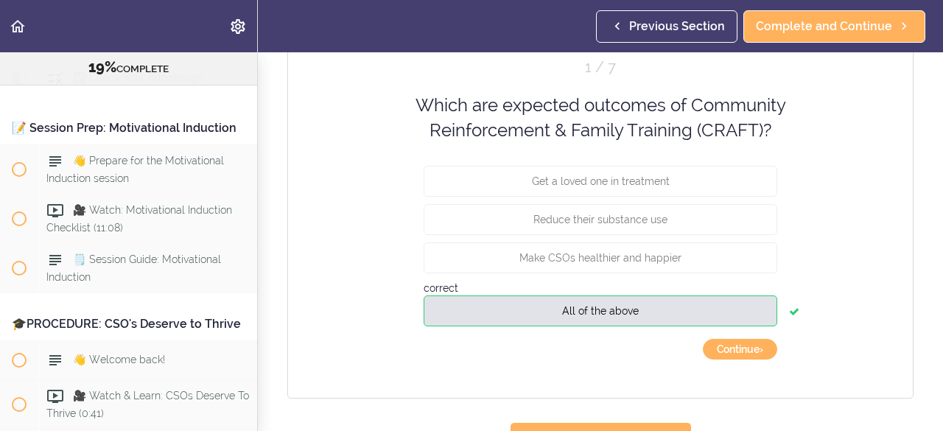
scroll to position [242, 0]
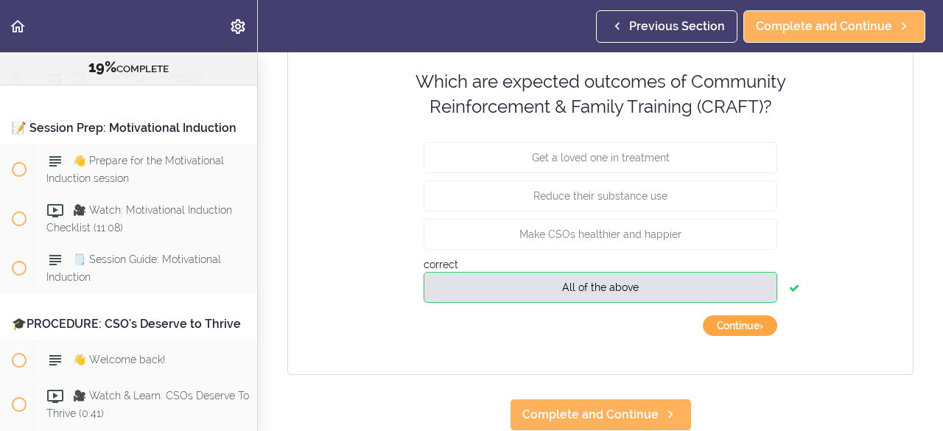
click at [722, 316] on button "Continue ›" at bounding box center [740, 325] width 74 height 21
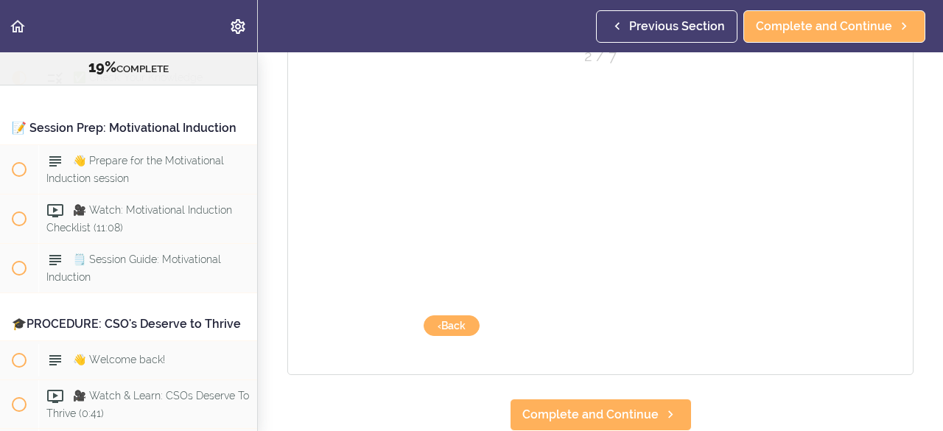
scroll to position [230, 0]
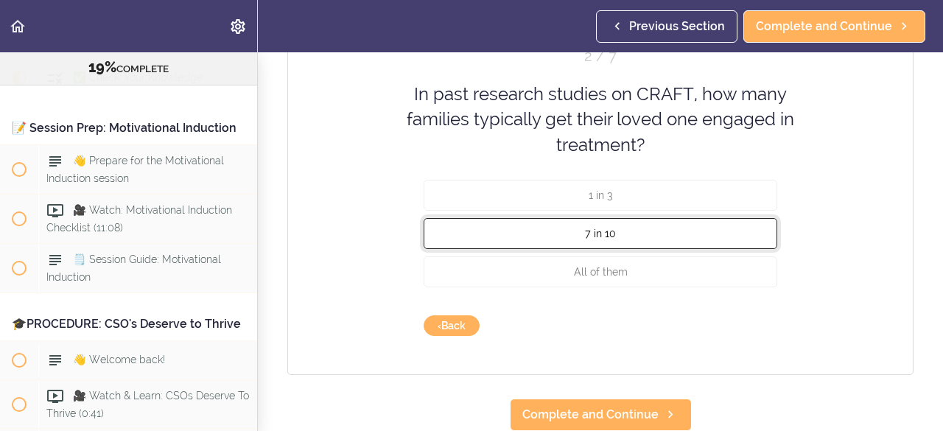
click at [589, 233] on button "7 in 10" at bounding box center [599, 233] width 353 height 31
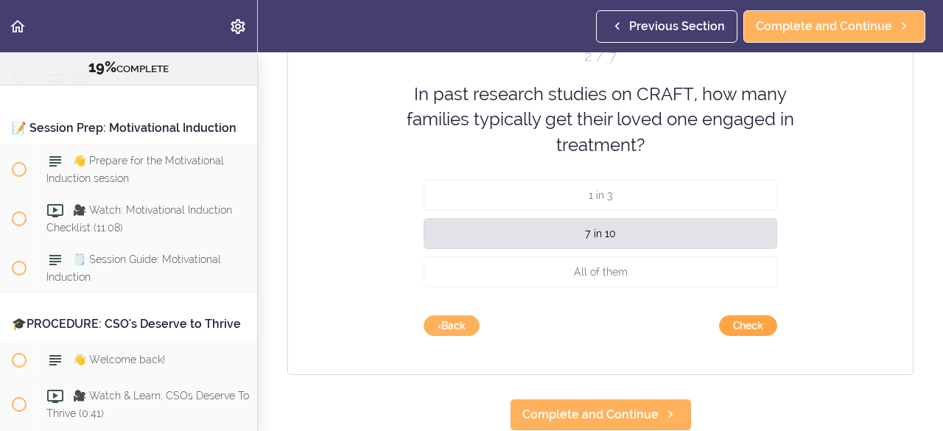
click at [744, 315] on button "Check" at bounding box center [748, 325] width 58 height 21
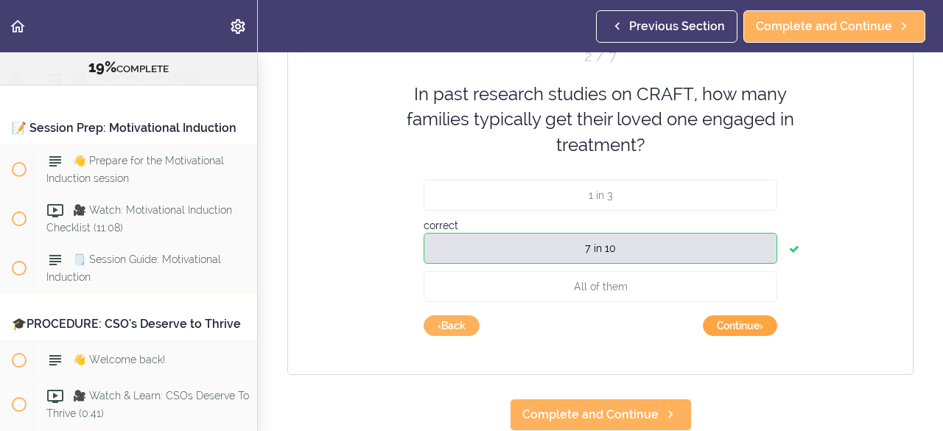
click at [748, 315] on button "Continue ›" at bounding box center [740, 325] width 74 height 21
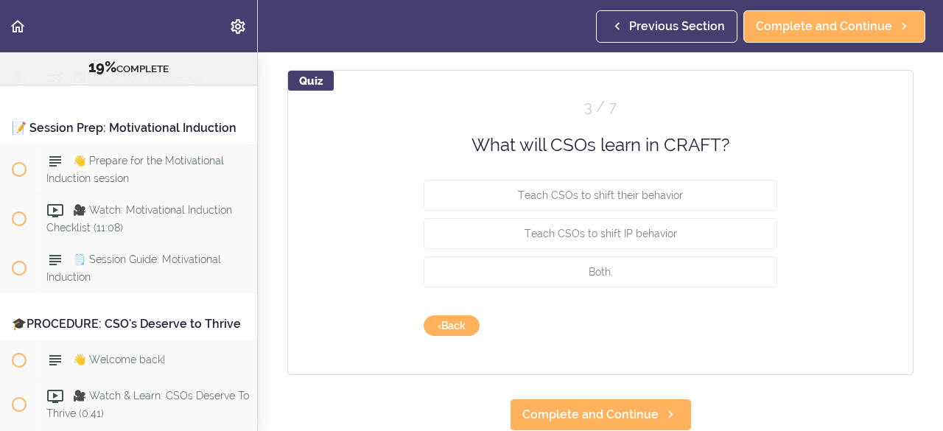
scroll to position [179, 0]
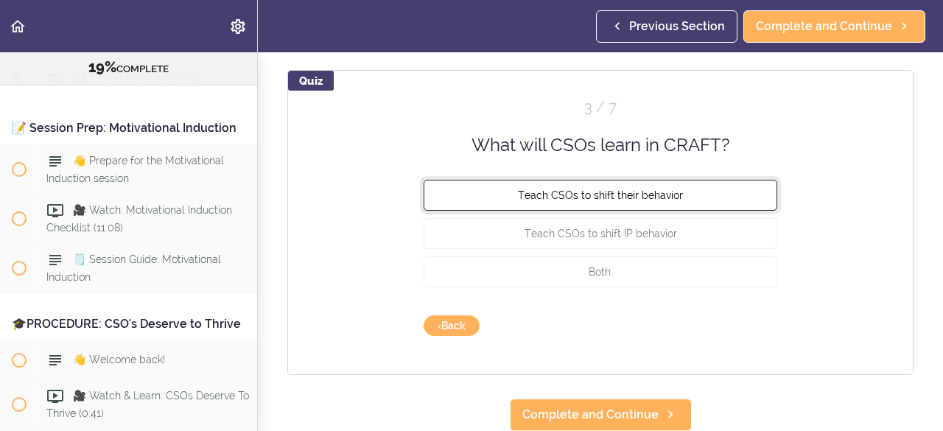
click at [635, 189] on span "Teach CSOs to shift their behavior" at bounding box center [600, 195] width 165 height 12
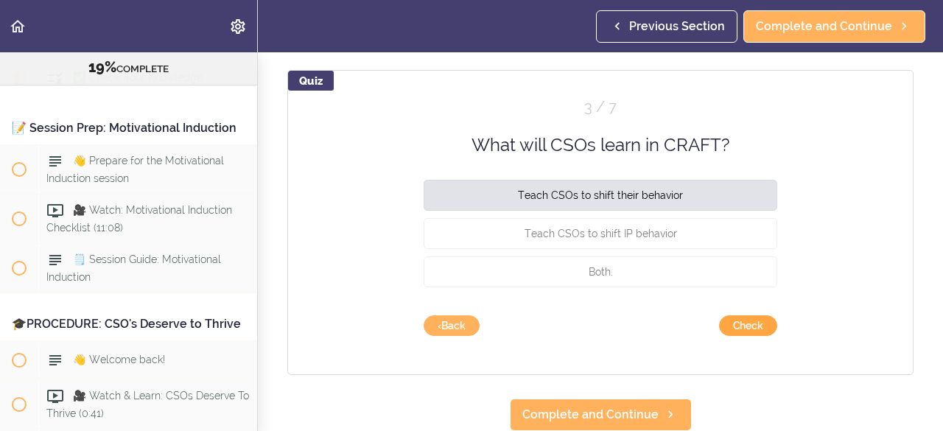
click at [750, 317] on button "Check" at bounding box center [748, 325] width 58 height 21
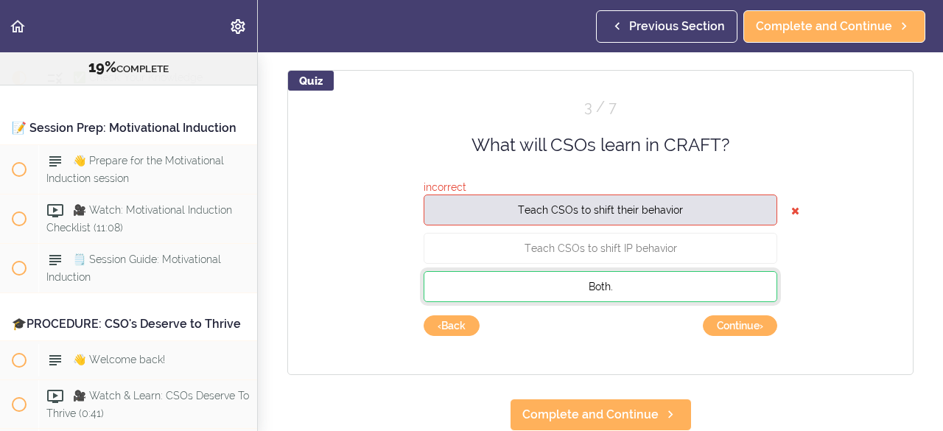
click at [638, 276] on button "Both." at bounding box center [599, 286] width 353 height 31
click at [728, 315] on button "Continue ›" at bounding box center [740, 325] width 74 height 21
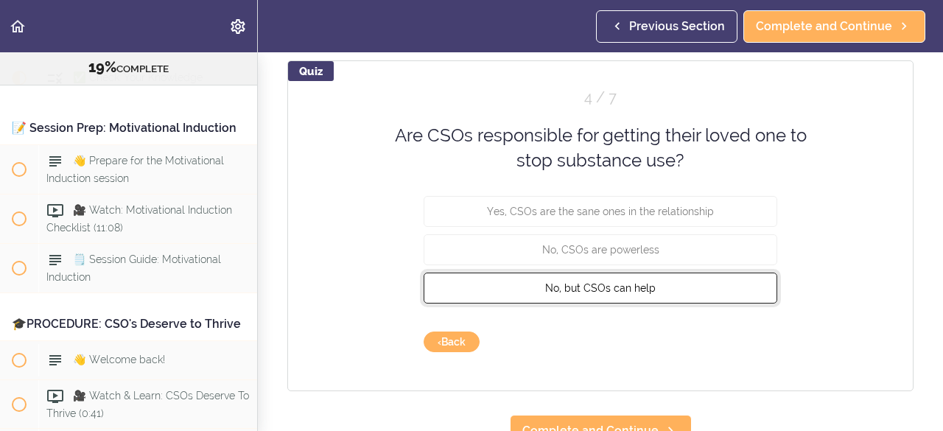
click at [611, 281] on span "No, but CSOs can help" at bounding box center [600, 287] width 110 height 12
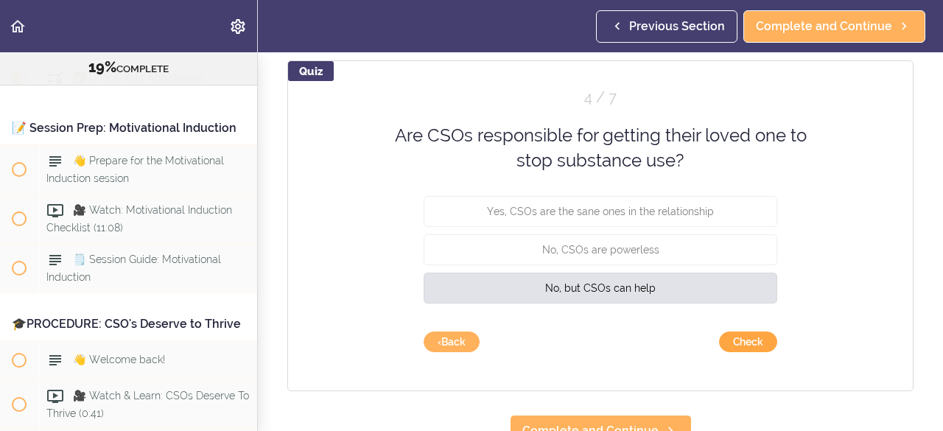
click at [733, 339] on button "Check" at bounding box center [748, 341] width 58 height 21
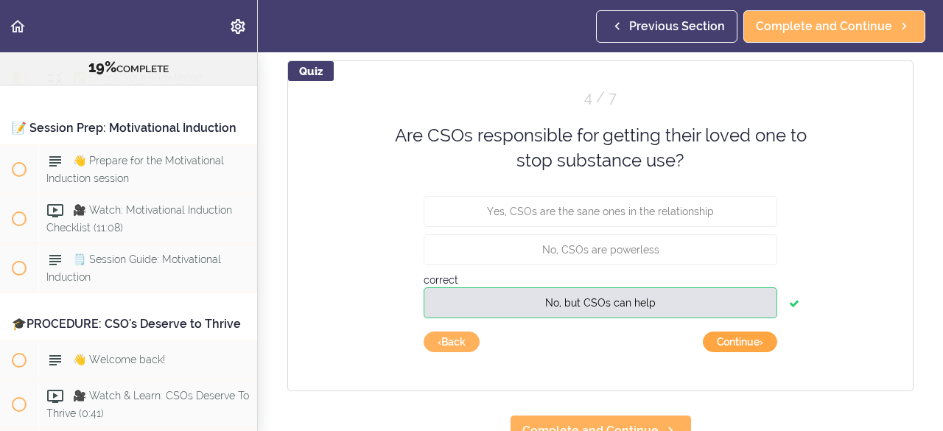
click at [733, 339] on button "Continue ›" at bounding box center [740, 341] width 74 height 21
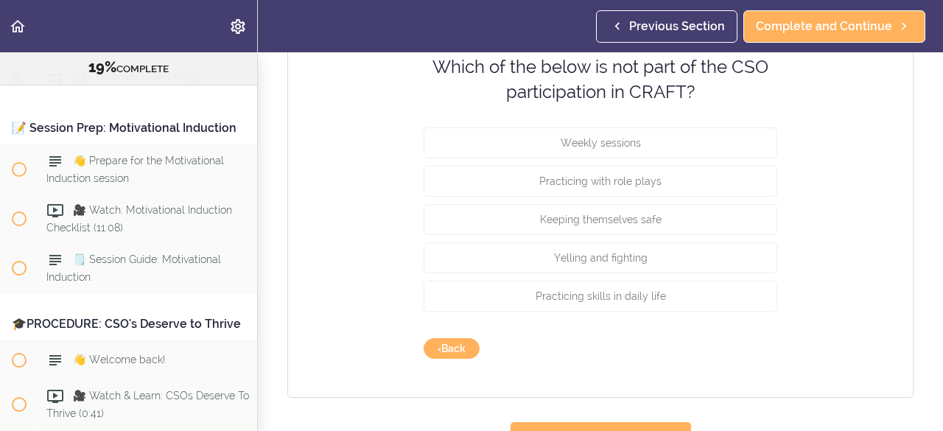
scroll to position [248, 0]
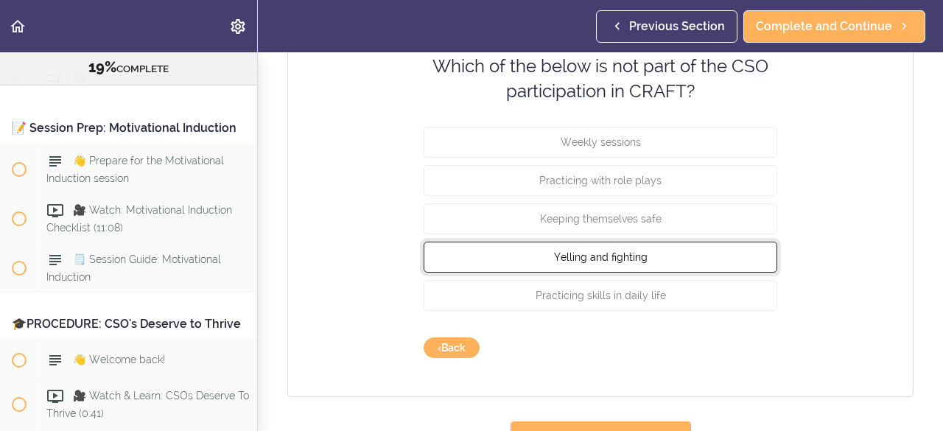
click at [614, 254] on span "Yelling and fighting" at bounding box center [601, 256] width 94 height 12
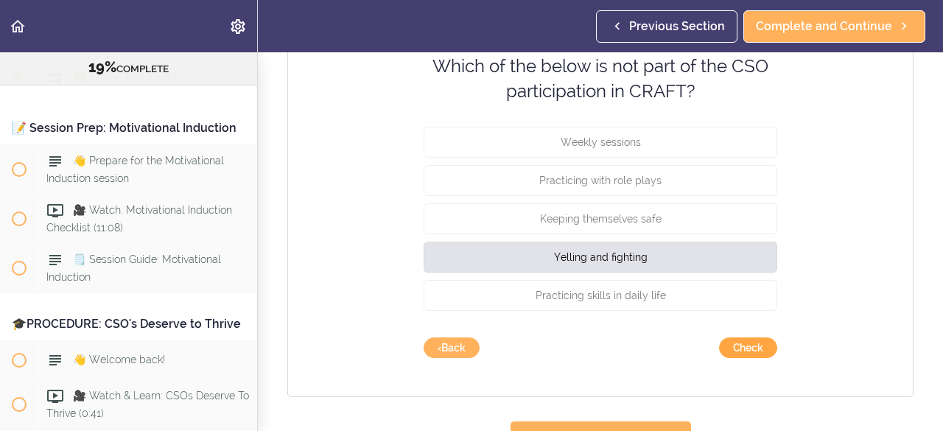
click at [730, 345] on button "Check" at bounding box center [748, 347] width 58 height 21
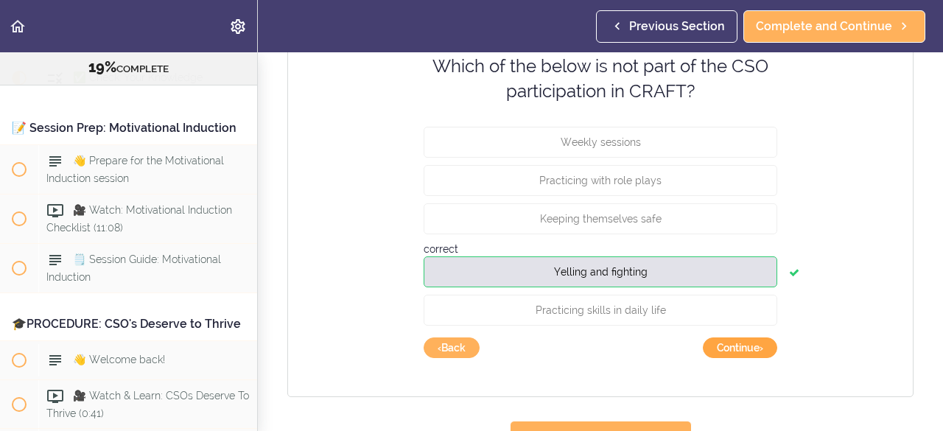
click at [740, 342] on button "Continue ›" at bounding box center [740, 347] width 74 height 21
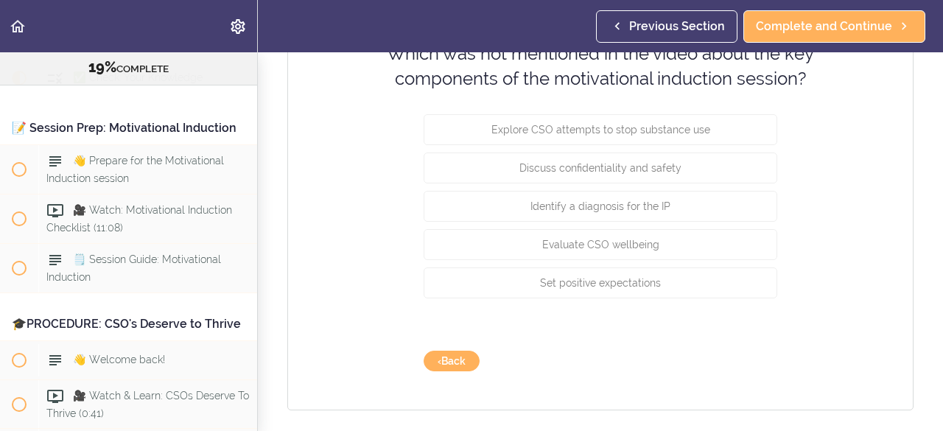
scroll to position [273, 0]
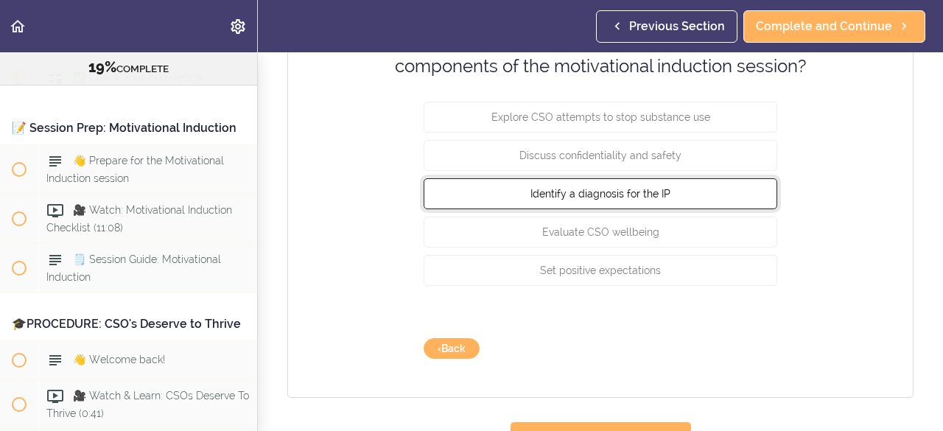
click at [714, 208] on button "Identify a diagnosis for the IP" at bounding box center [599, 192] width 353 height 31
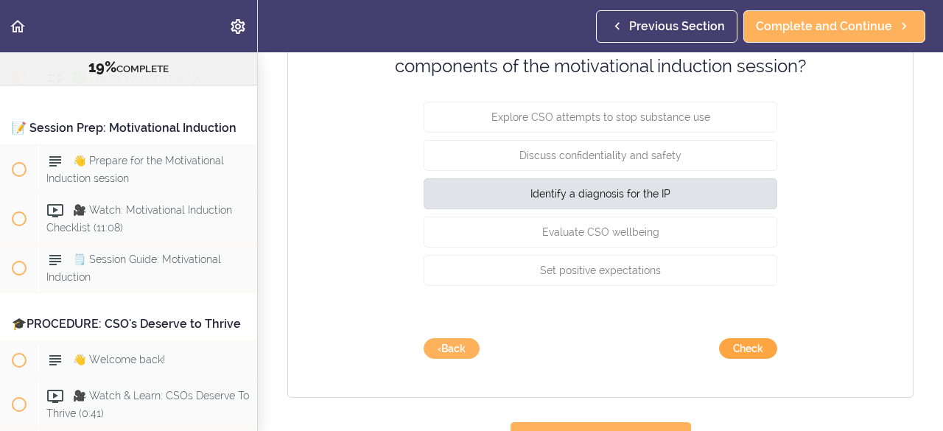
click at [739, 342] on button "Check" at bounding box center [748, 348] width 58 height 21
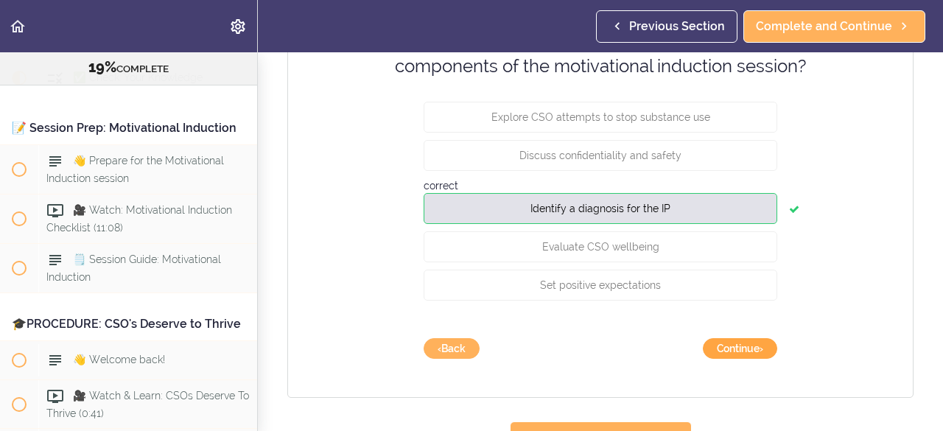
click at [739, 342] on button "Continue ›" at bounding box center [740, 348] width 74 height 21
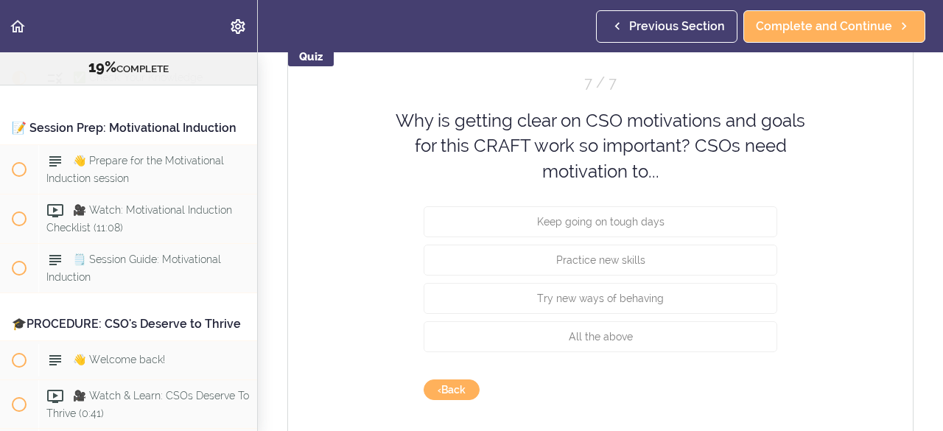
scroll to position [187, 0]
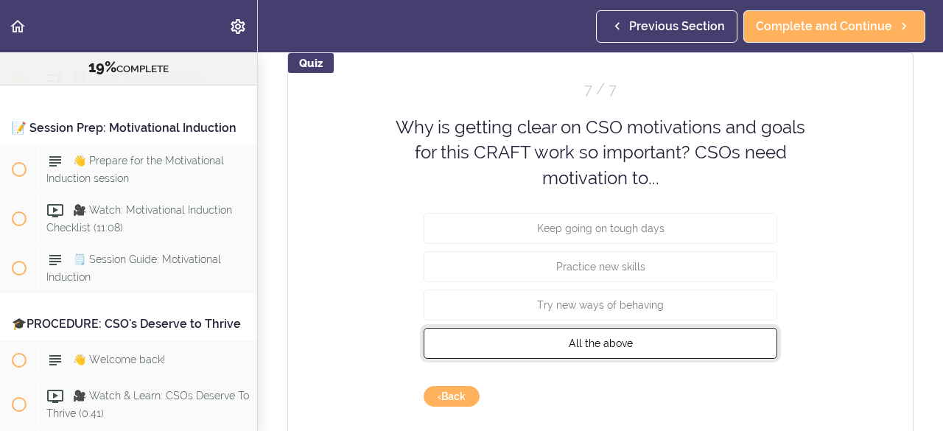
click at [627, 328] on button "All the above" at bounding box center [599, 343] width 353 height 31
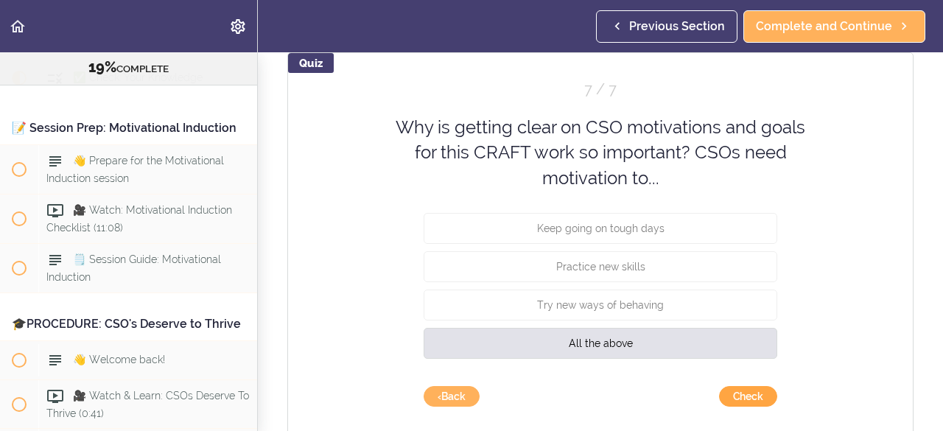
click at [747, 392] on button "Check" at bounding box center [748, 396] width 58 height 21
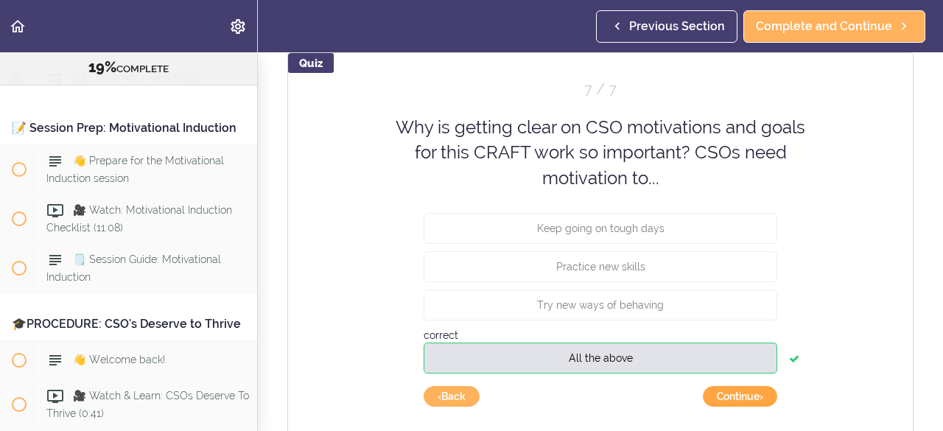
click at [728, 394] on button "Continue ›" at bounding box center [740, 396] width 74 height 21
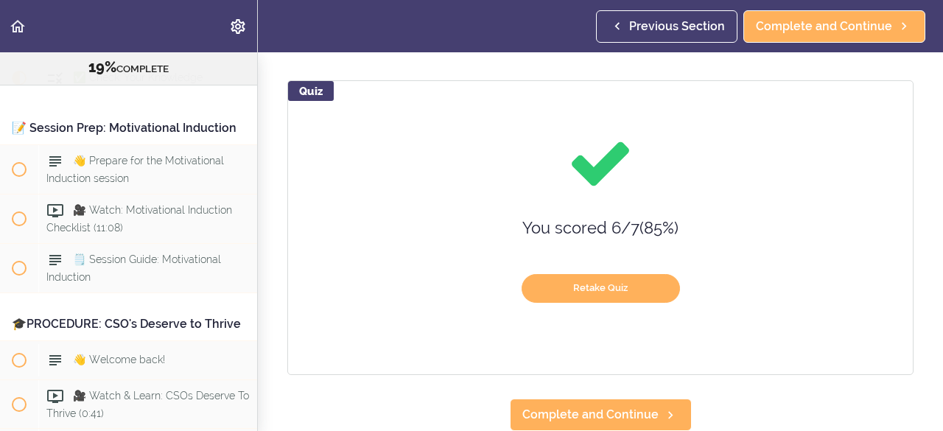
scroll to position [169, 0]
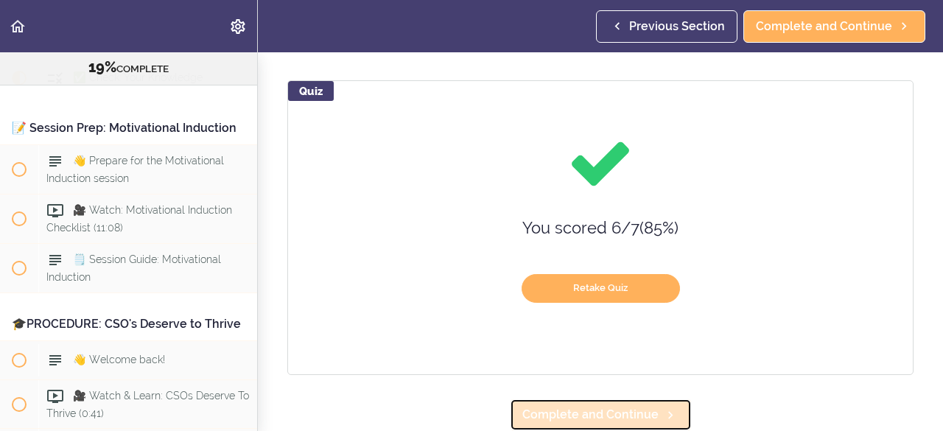
click at [582, 406] on span "Complete and Continue" at bounding box center [590, 415] width 136 height 18
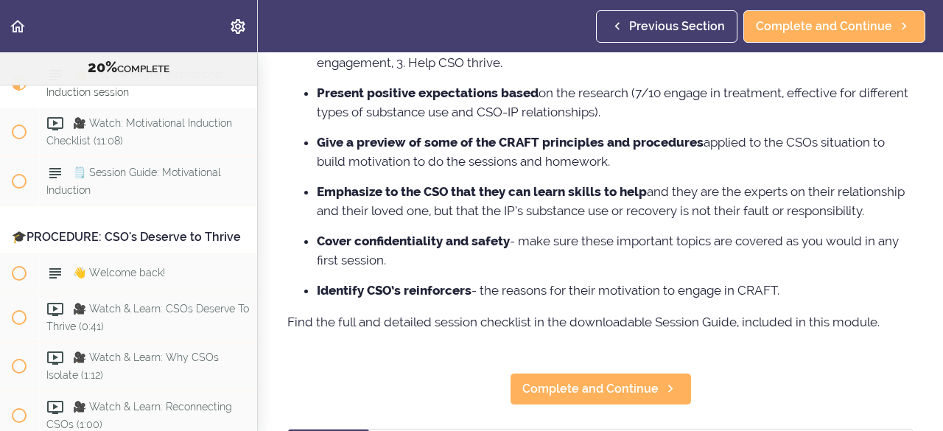
scroll to position [320, 0]
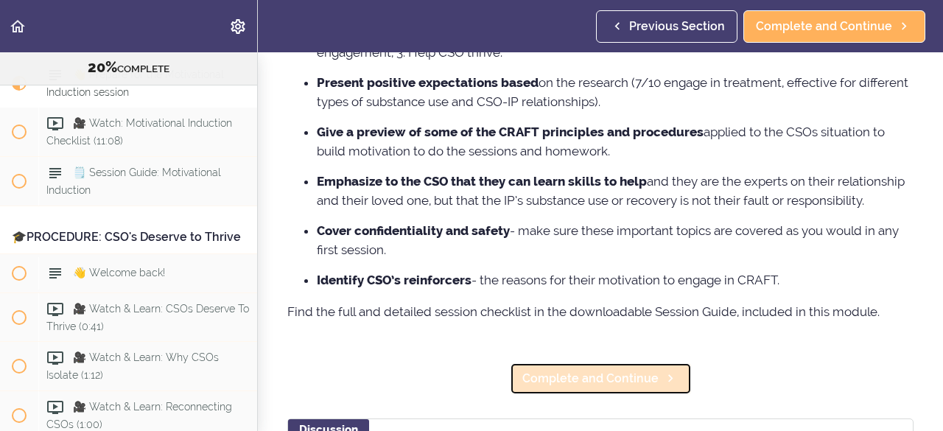
click at [592, 395] on link "Complete and Continue" at bounding box center [601, 378] width 182 height 32
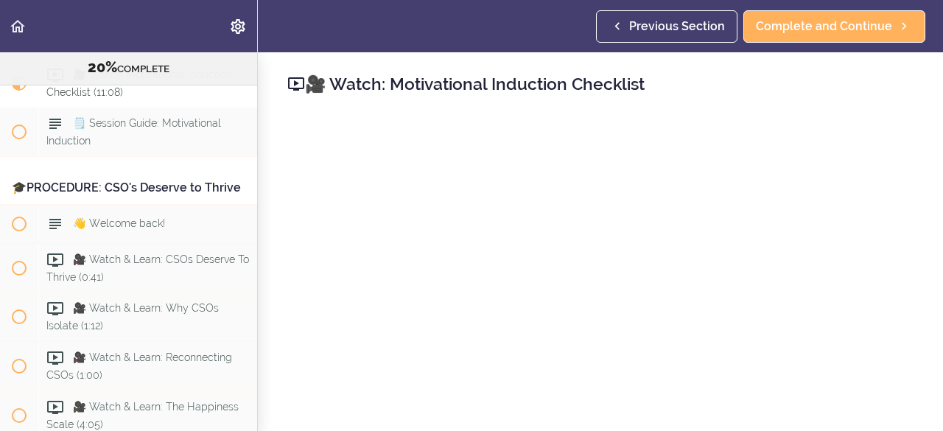
scroll to position [50, 0]
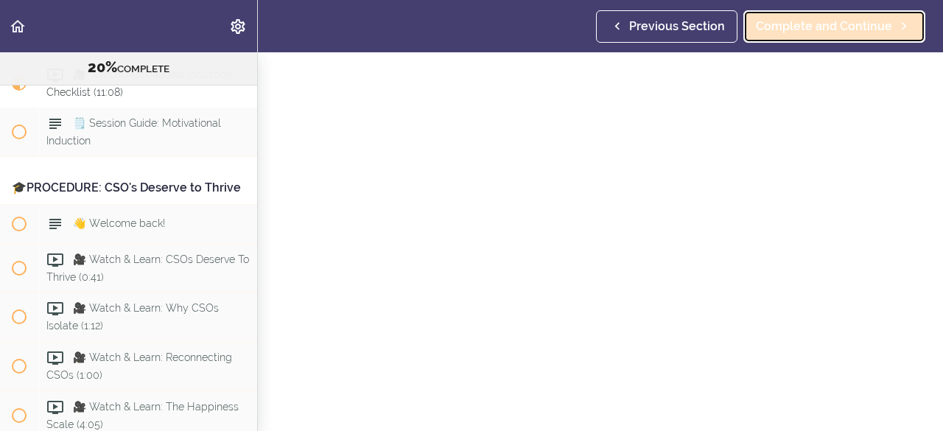
click at [845, 25] on span "Complete and Continue" at bounding box center [824, 27] width 136 height 18
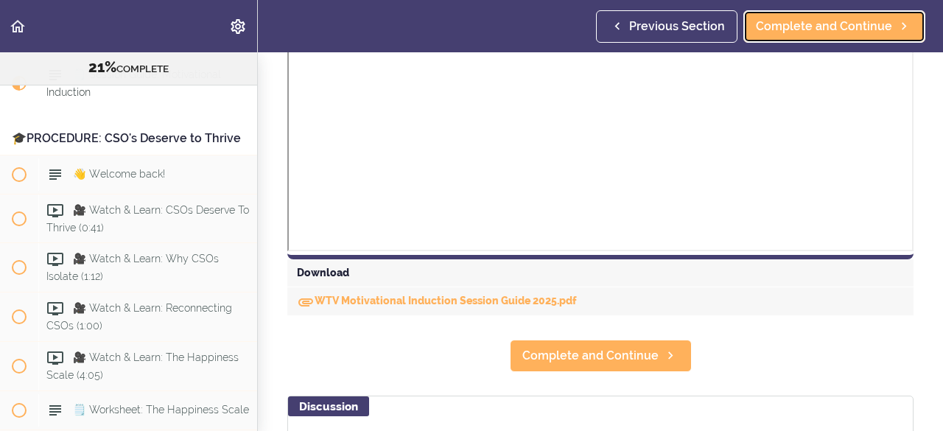
scroll to position [559, 0]
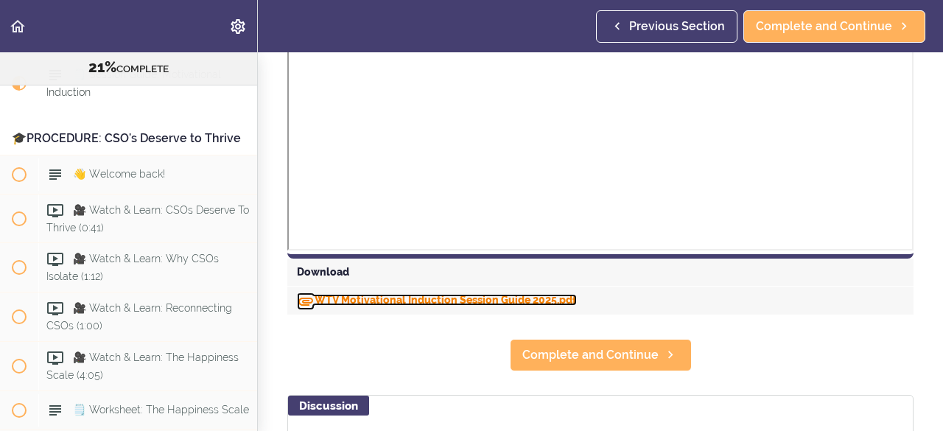
click at [468, 297] on link "WTV Motivational Induction Session Guide 2025.pdf" at bounding box center [437, 300] width 280 height 12
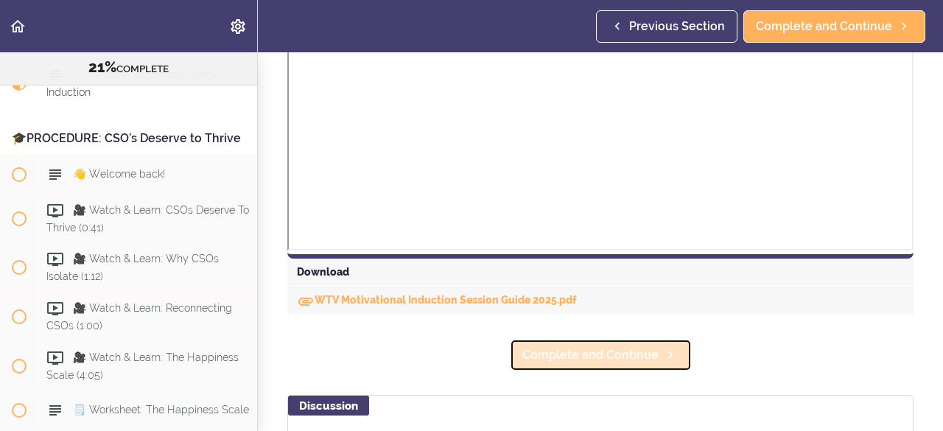
click at [594, 347] on span "Complete and Continue" at bounding box center [590, 355] width 136 height 18
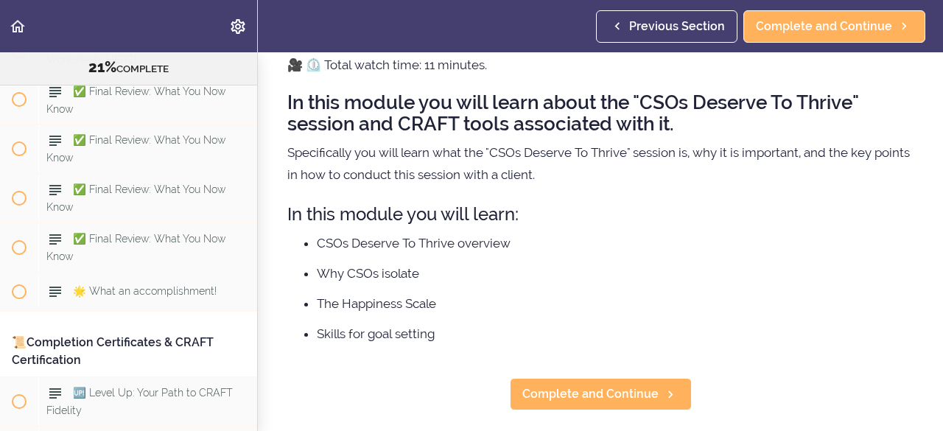
scroll to position [9641, 0]
click at [171, 124] on div "✅ Final Review: What You Now Know" at bounding box center [147, 99] width 219 height 49
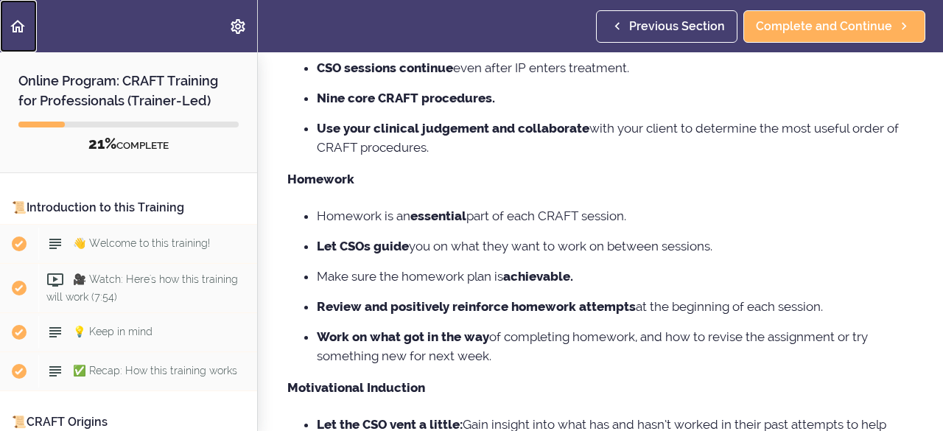
click at [13, 18] on icon "Back to course curriculum" at bounding box center [18, 27] width 18 height 18
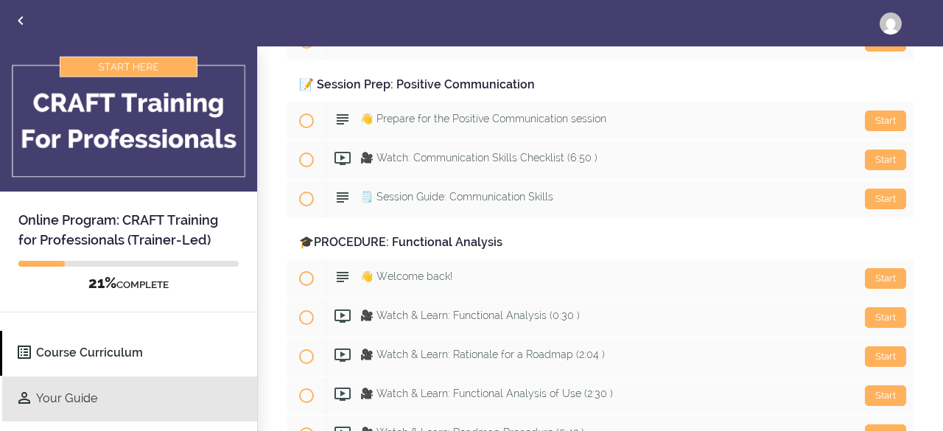
scroll to position [2, 0]
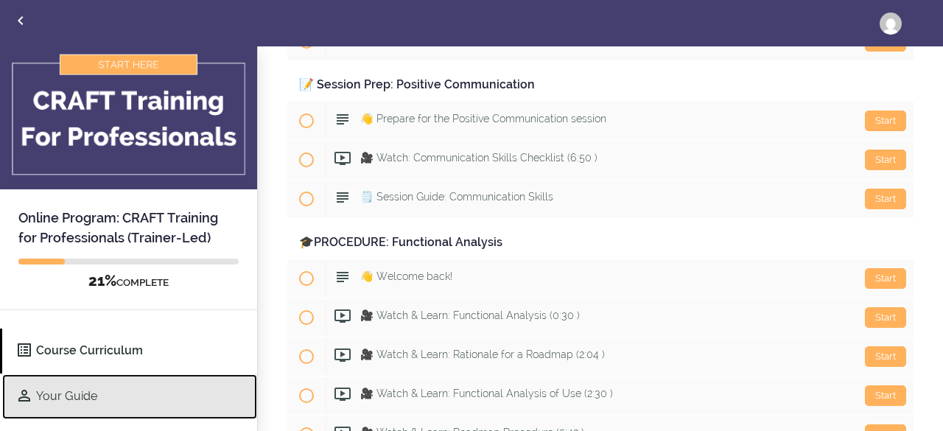
click at [48, 387] on link "Your Guide" at bounding box center [129, 396] width 255 height 45
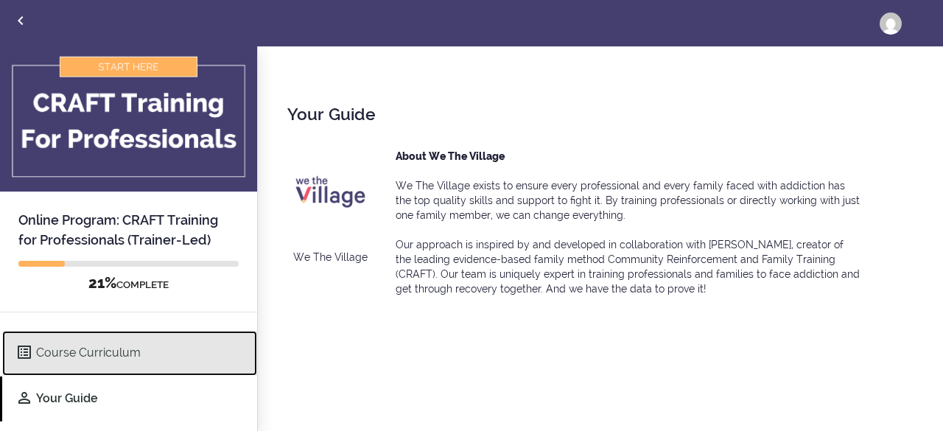
click at [57, 351] on link "Course Curriculum" at bounding box center [129, 353] width 255 height 45
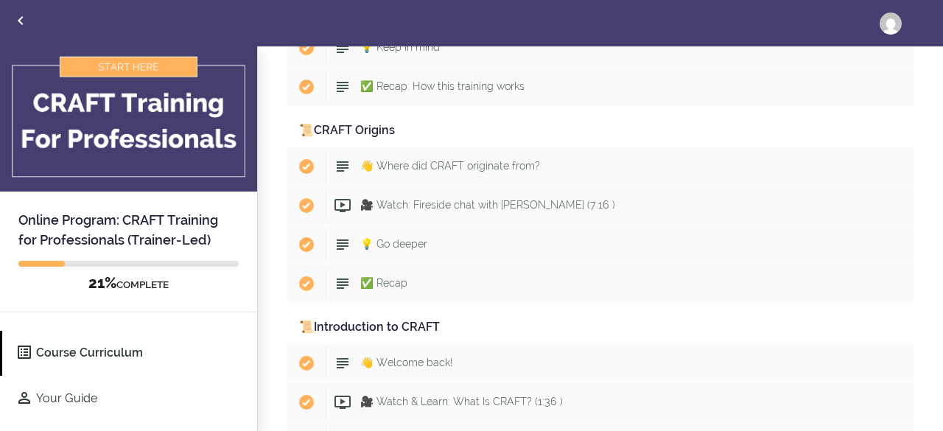
scroll to position [276, 0]
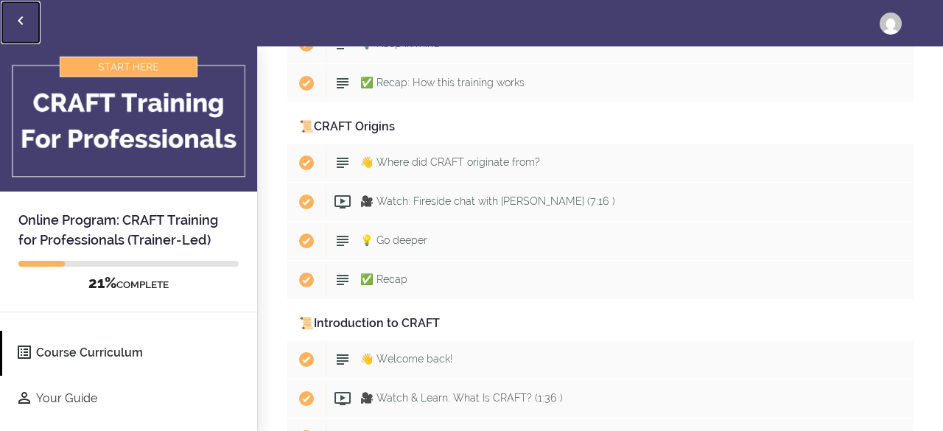
click at [22, 17] on use "Back to courses" at bounding box center [20, 20] width 5 height 9
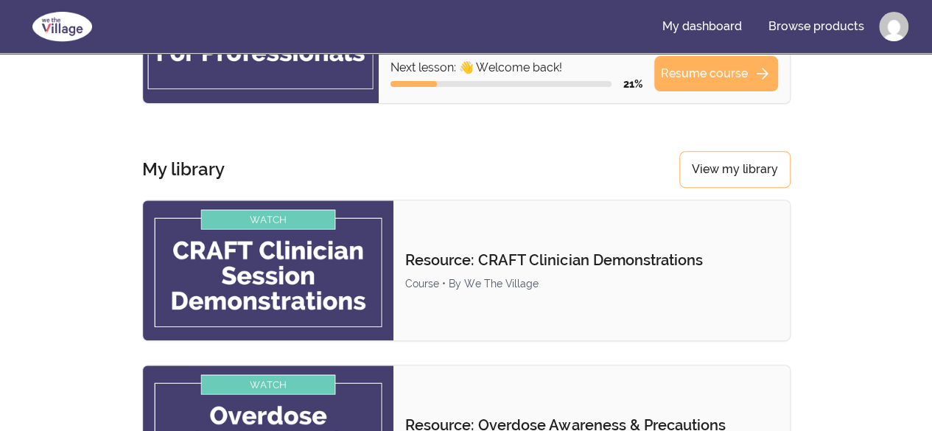
scroll to position [211, 0]
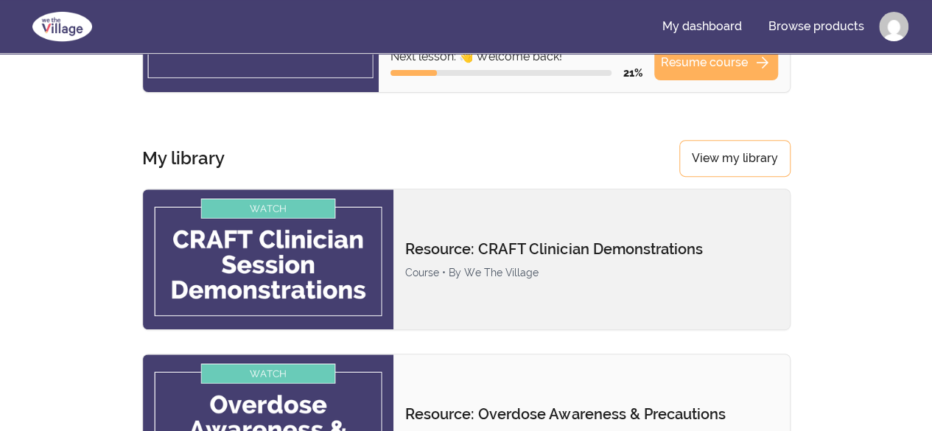
click at [463, 246] on p "Resource: CRAFT Clinician Demonstrations" at bounding box center [591, 249] width 372 height 21
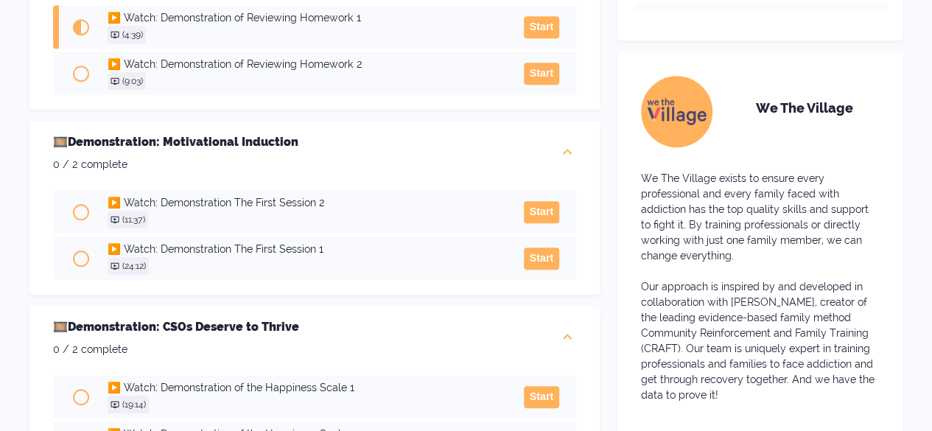
scroll to position [520, 0]
click at [535, 210] on button "Start" at bounding box center [541, 211] width 35 height 22
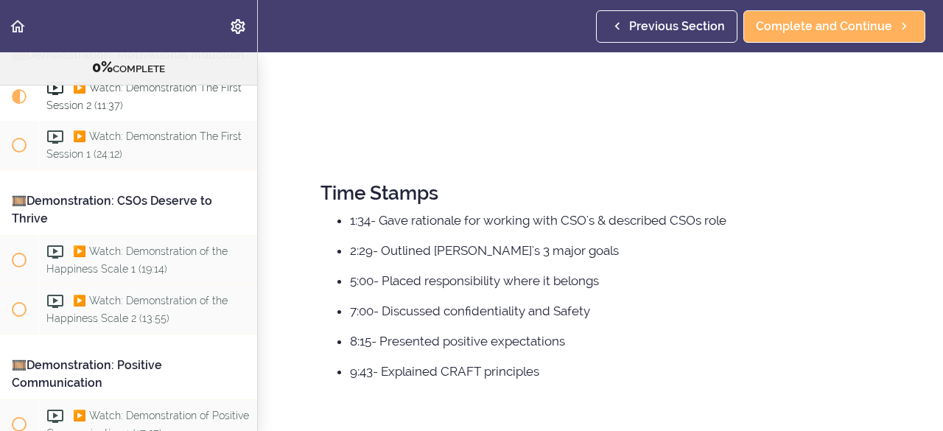
scroll to position [406, 0]
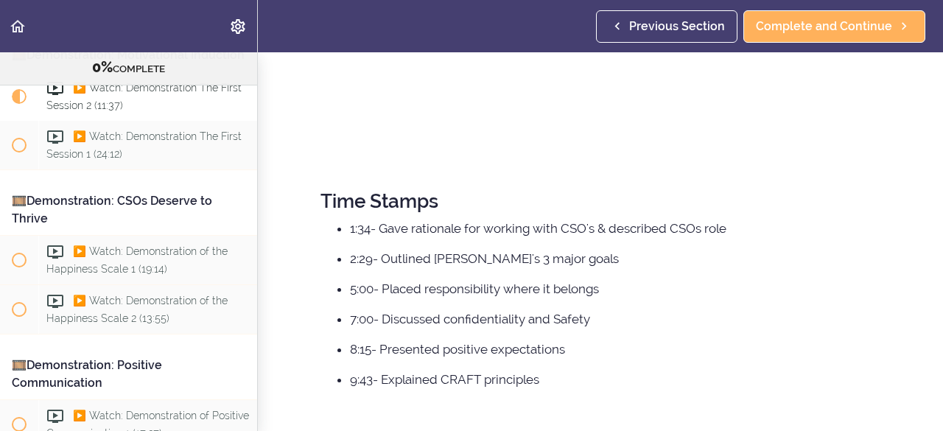
click at [676, 302] on ul "1:34- Gave rationale for working with CSO's & described CSOs role 2:29- Outline…" at bounding box center [600, 304] width 560 height 170
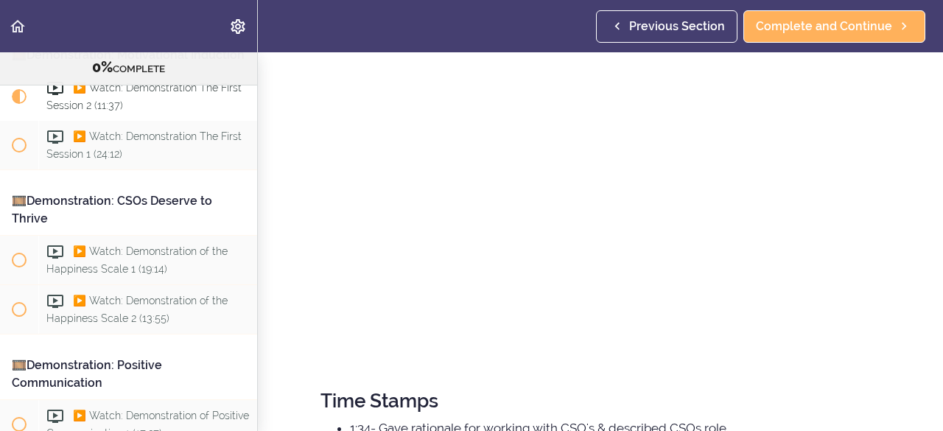
scroll to position [180, 0]
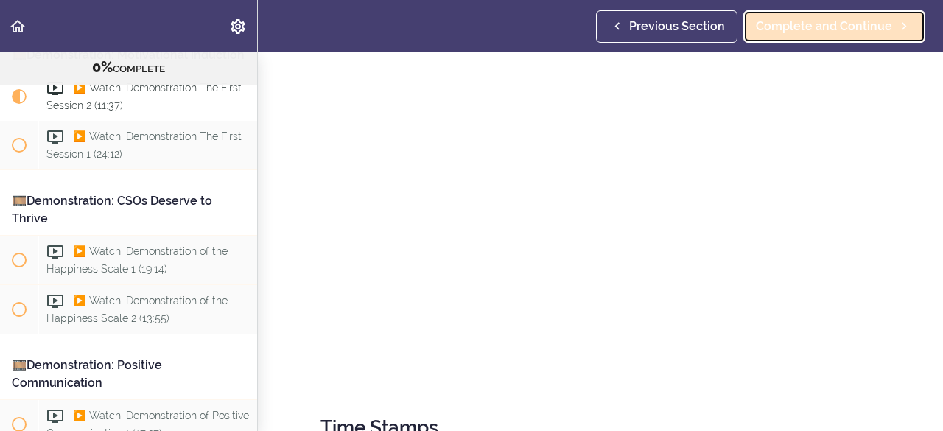
click at [841, 37] on link "Complete and Continue" at bounding box center [834, 26] width 182 height 32
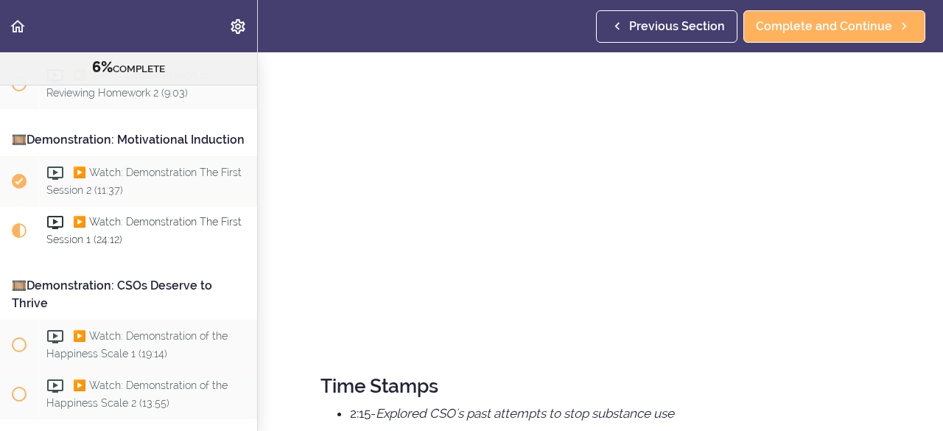
scroll to position [221, 0]
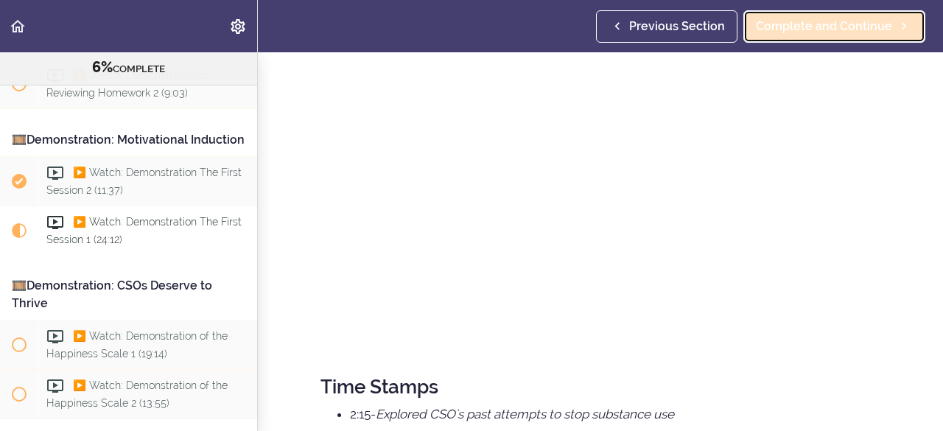
click at [817, 29] on span "Complete and Continue" at bounding box center [824, 27] width 136 height 18
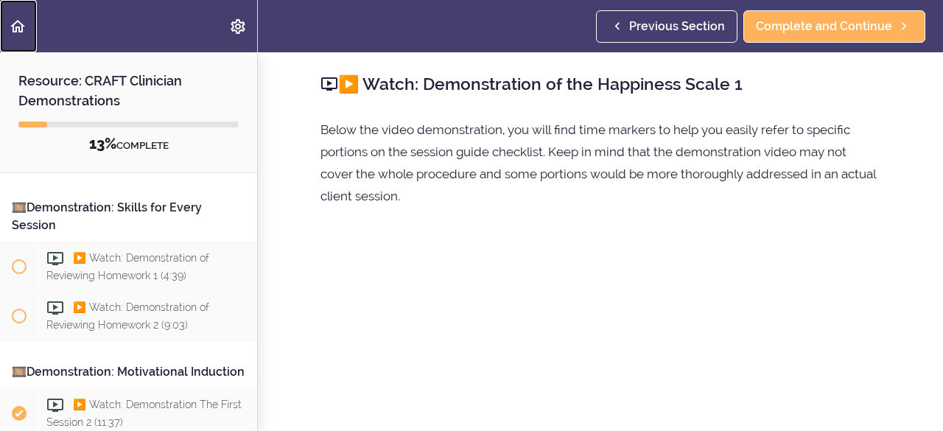
click at [13, 26] on use "Back to course curriculum" at bounding box center [17, 26] width 15 height 13
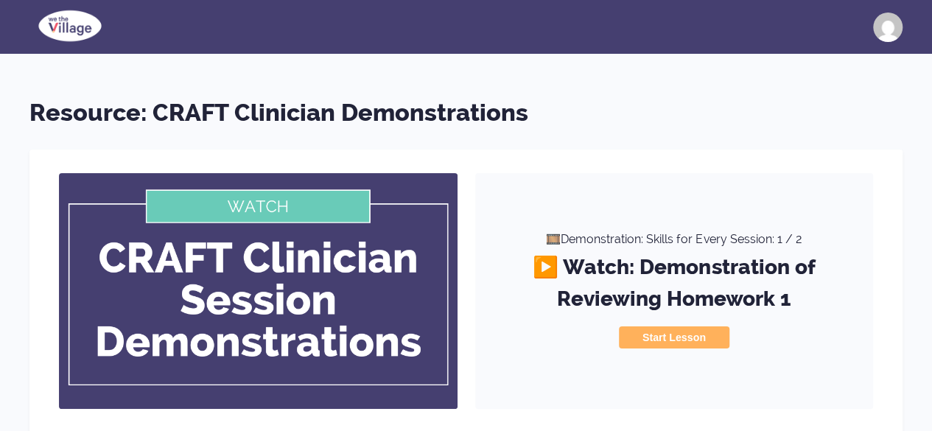
click at [64, 27] on img at bounding box center [69, 25] width 81 height 37
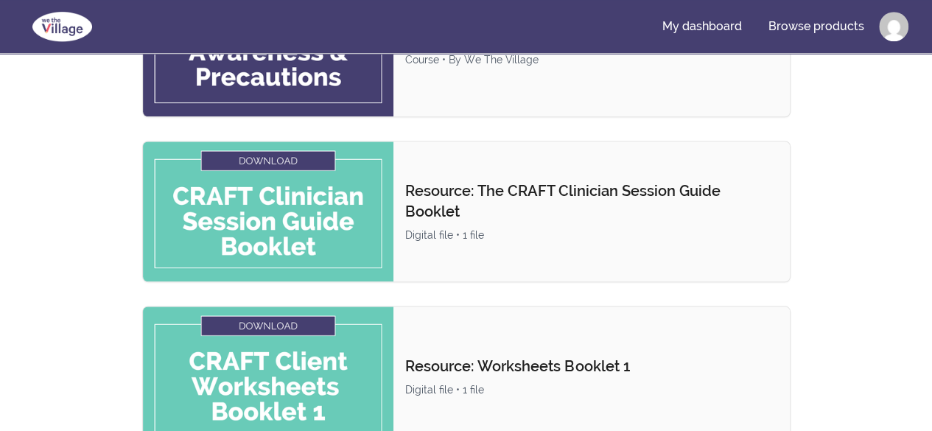
scroll to position [582, 0]
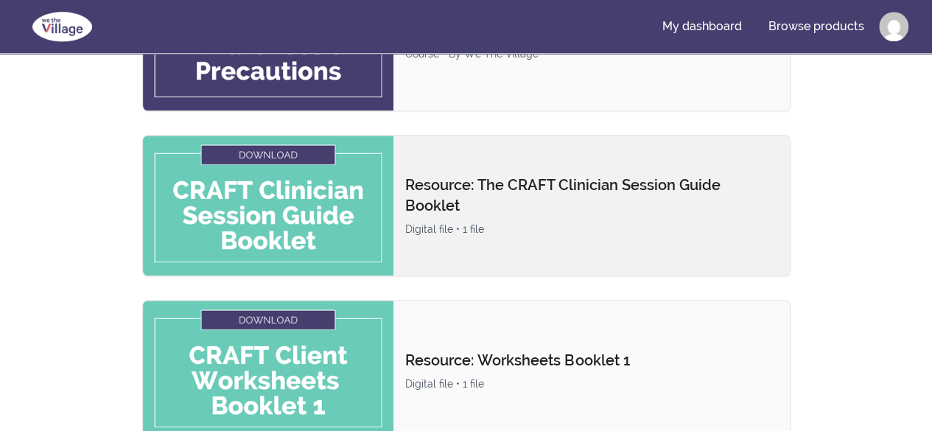
click at [520, 191] on p "Resource: The CRAFT Clinician Session Guide Booklet" at bounding box center [591, 195] width 373 height 41
